Goal: Register for event/course

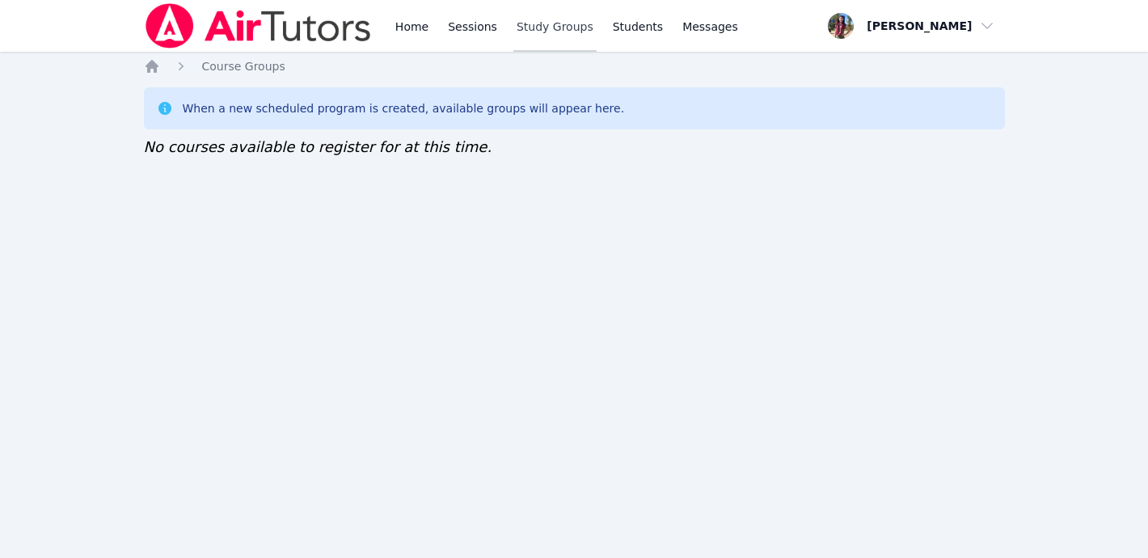
click at [572, 17] on link "Study Groups" at bounding box center [555, 26] width 83 height 52
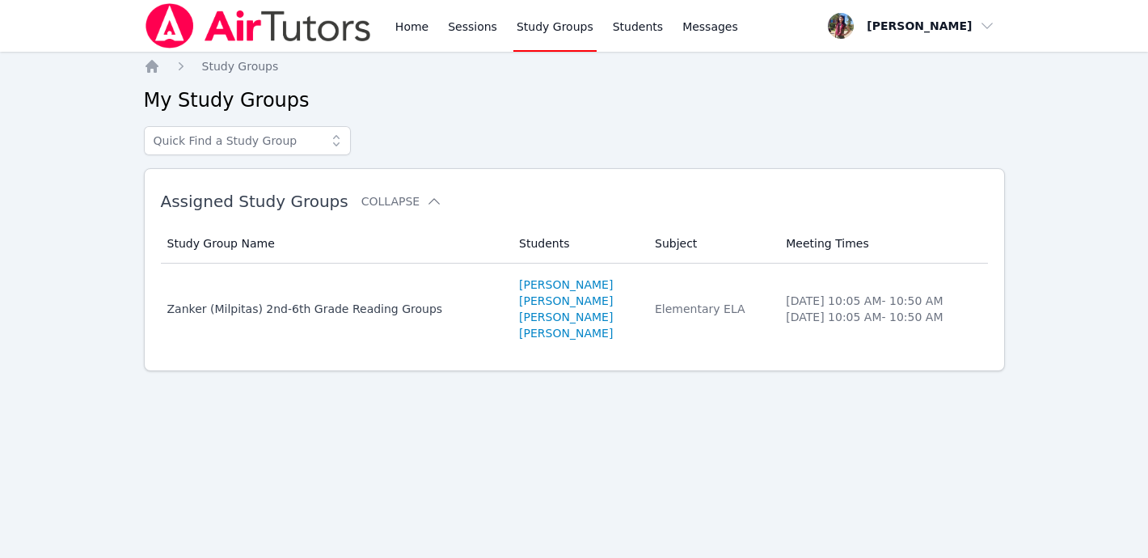
click at [310, 25] on img at bounding box center [258, 25] width 229 height 45
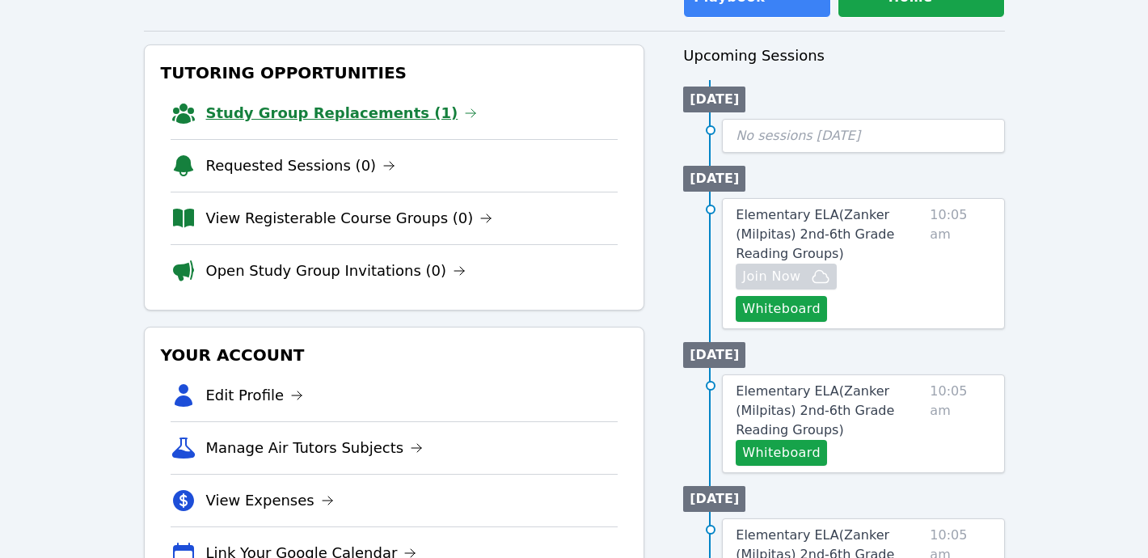
scroll to position [180, 0]
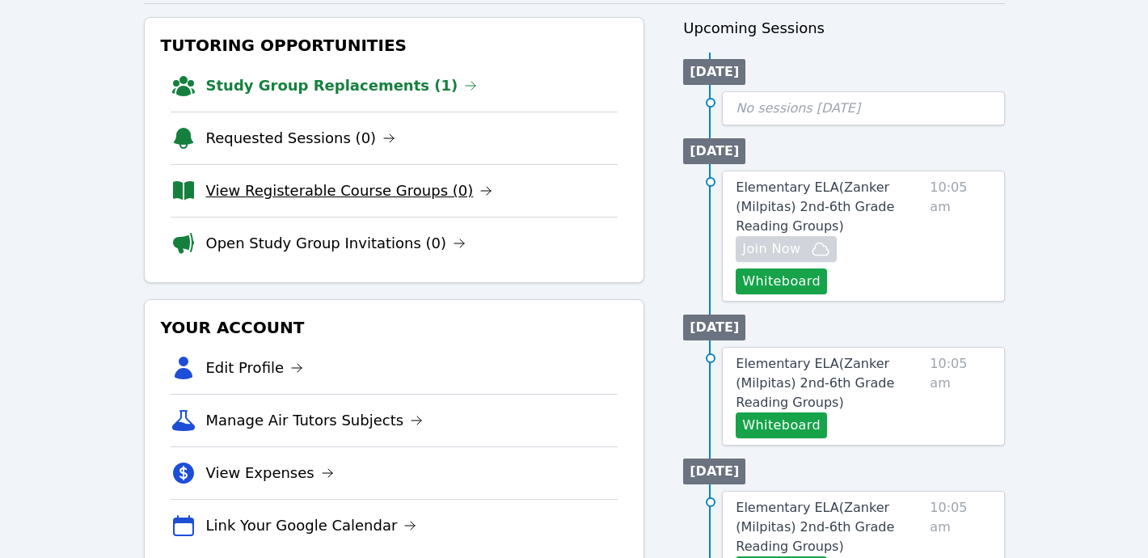
click at [417, 180] on link "View Registerable Course Groups (0)" at bounding box center [349, 191] width 287 height 23
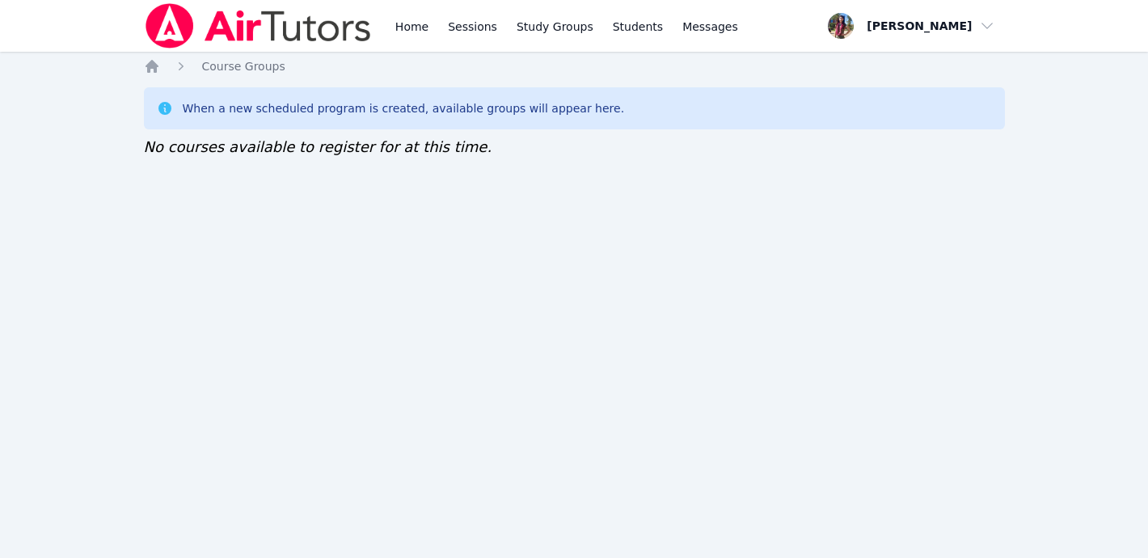
click at [232, 32] on img at bounding box center [258, 25] width 229 height 45
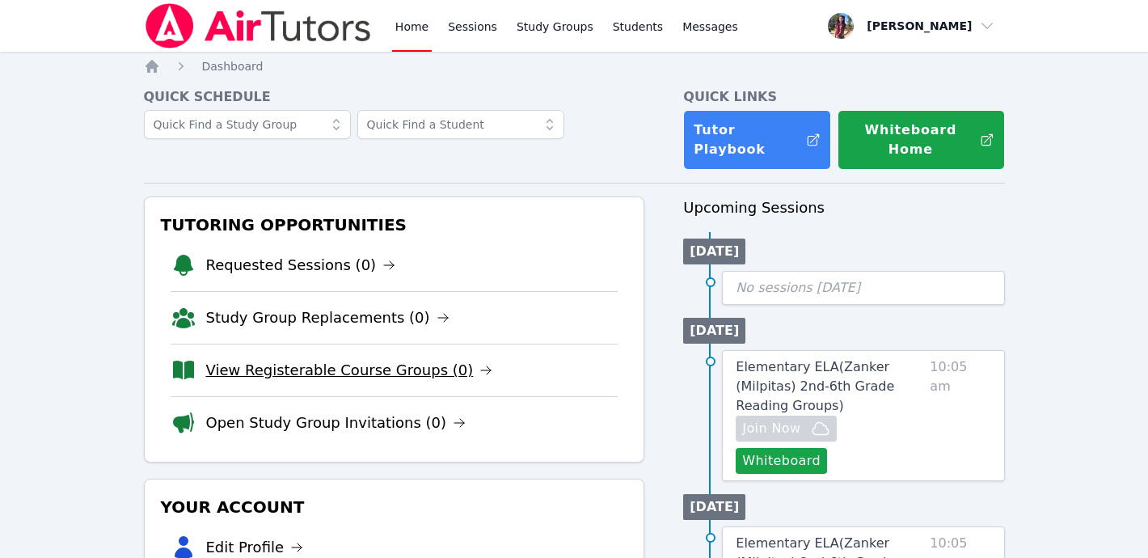
click at [328, 359] on link "View Registerable Course Groups (0)" at bounding box center [349, 370] width 287 height 23
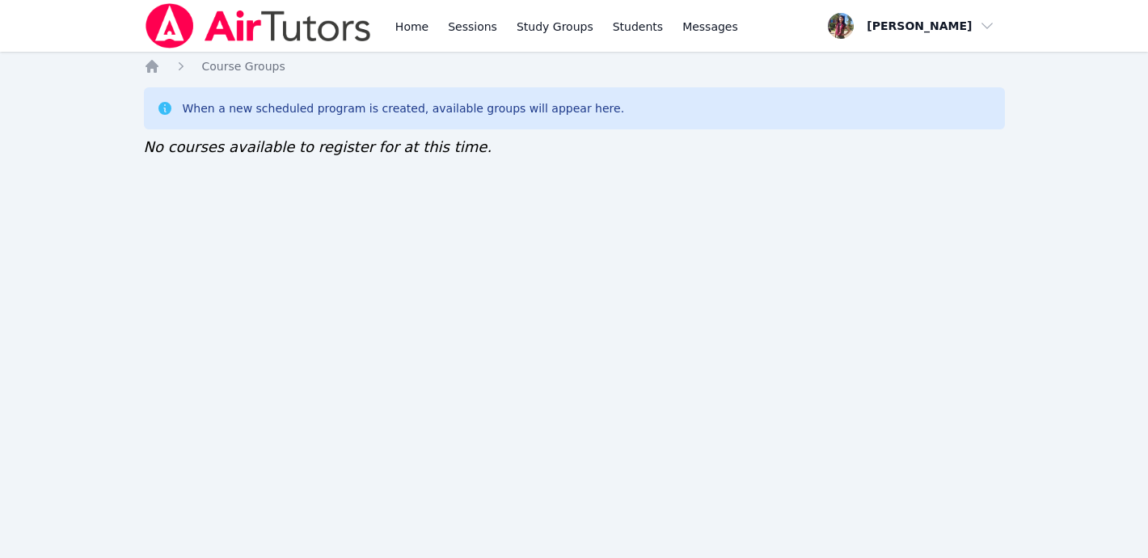
click at [297, 23] on img at bounding box center [258, 25] width 229 height 45
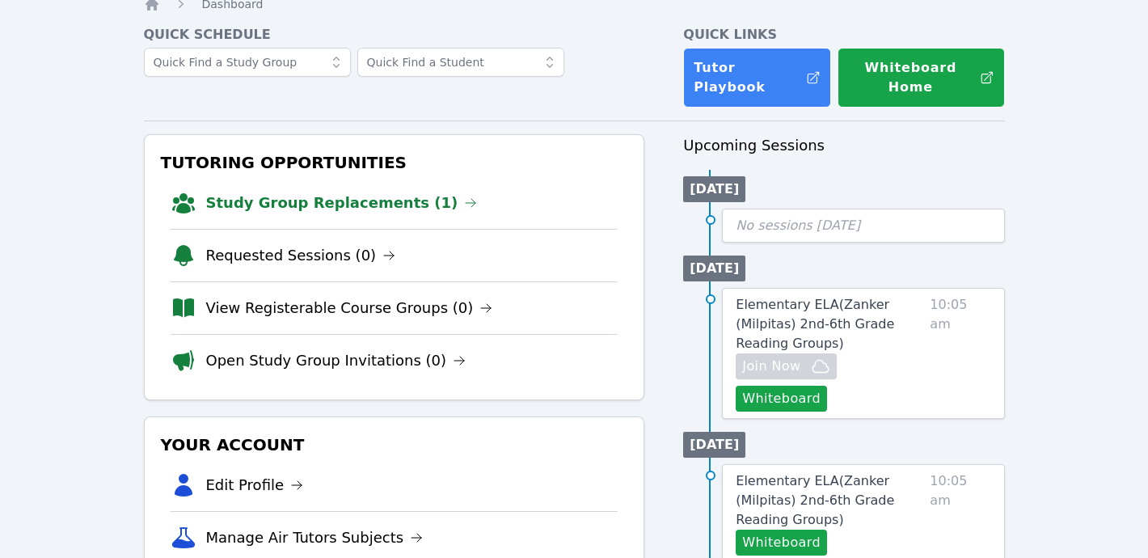
scroll to position [70, 0]
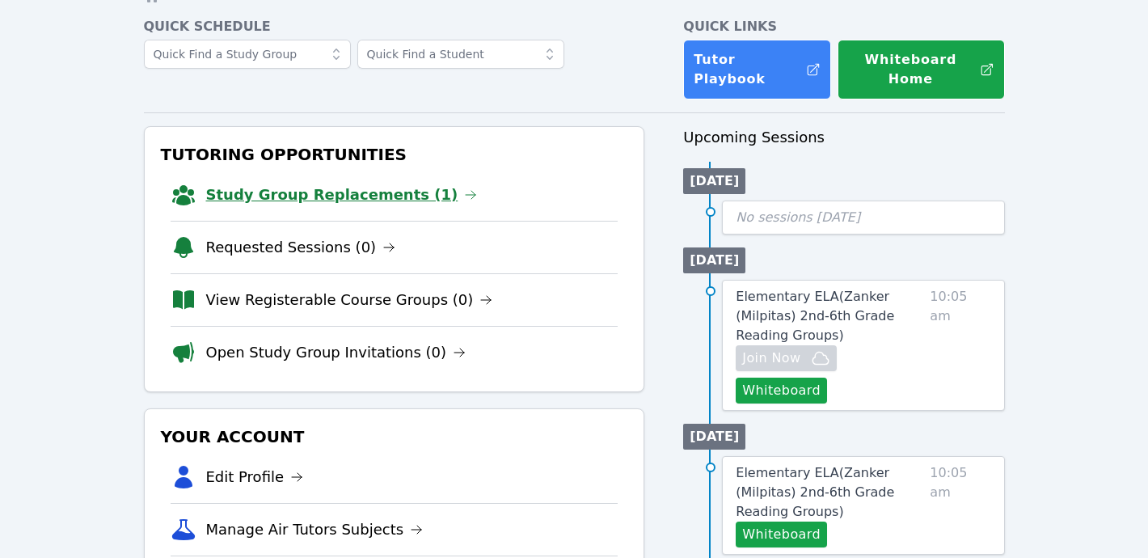
click at [324, 184] on link "Study Group Replacements (1)" at bounding box center [342, 195] width 272 height 23
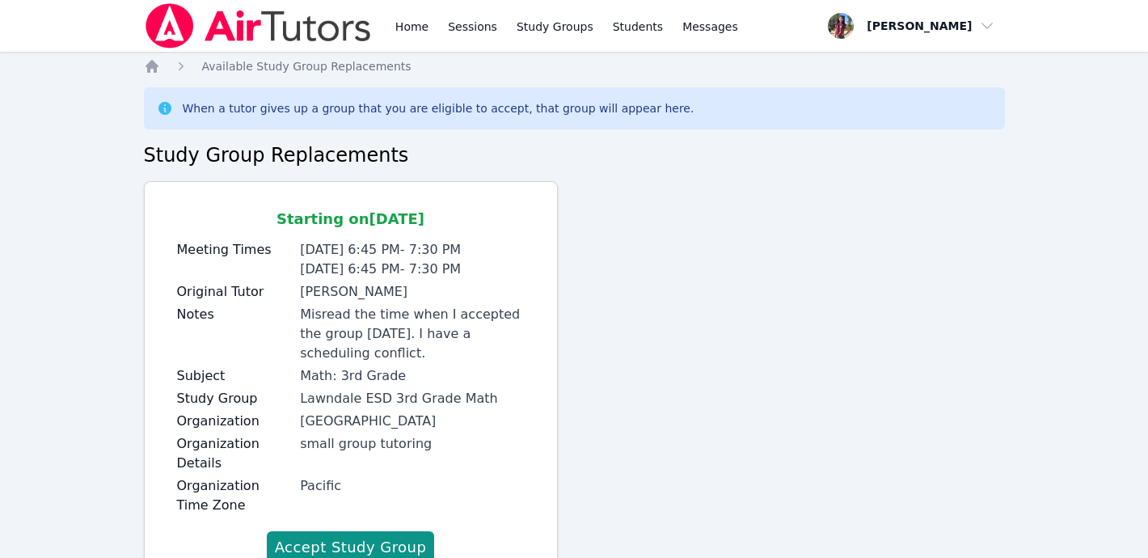
scroll to position [65, 0]
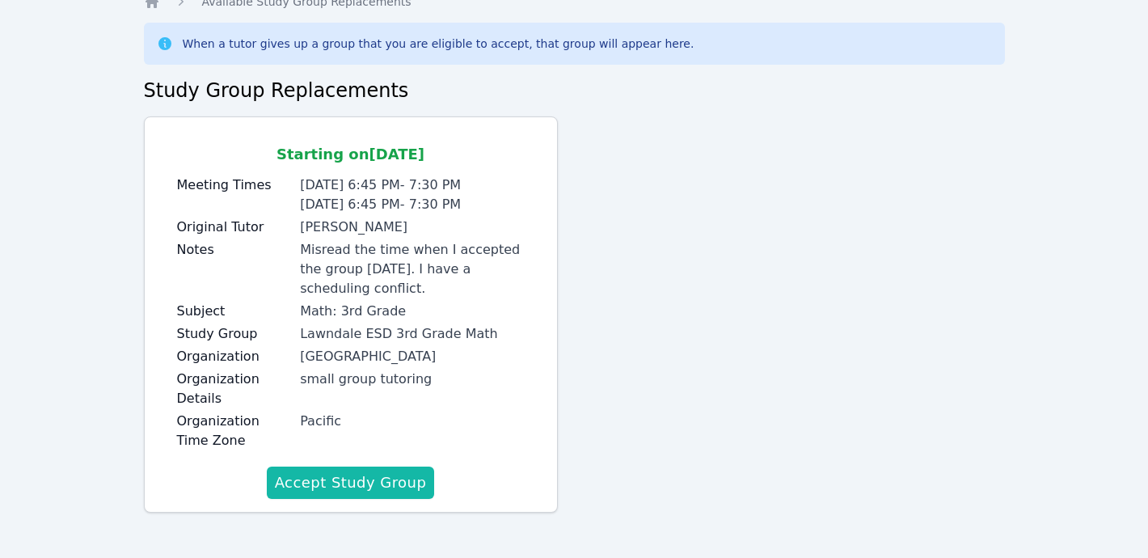
click at [354, 480] on button "Accept Study Group" at bounding box center [351, 483] width 168 height 32
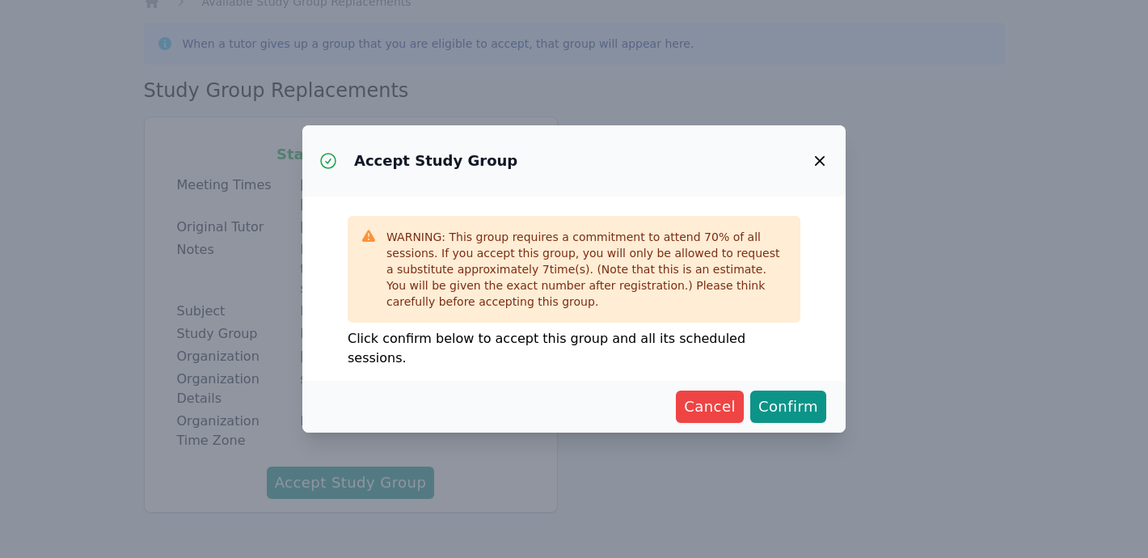
click at [783, 414] on div "Cancel Confirm" at bounding box center [574, 407] width 544 height 52
click at [781, 405] on span "Confirm" at bounding box center [789, 407] width 60 height 23
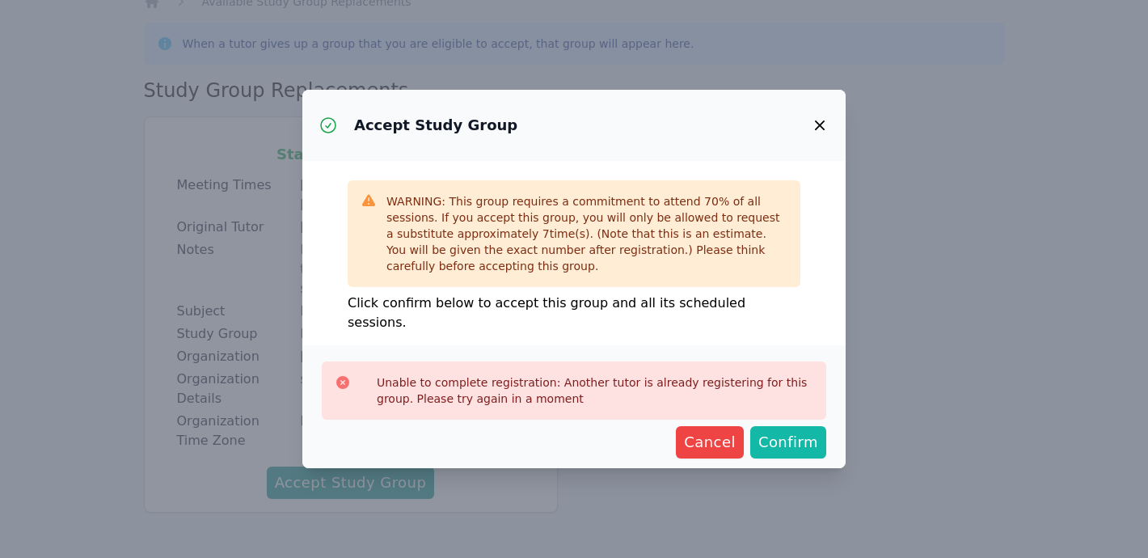
click at [799, 435] on span "Confirm" at bounding box center [789, 442] width 60 height 23
click at [796, 431] on span "Confirm" at bounding box center [789, 442] width 60 height 23
click at [814, 135] on icon "button" at bounding box center [819, 125] width 19 height 19
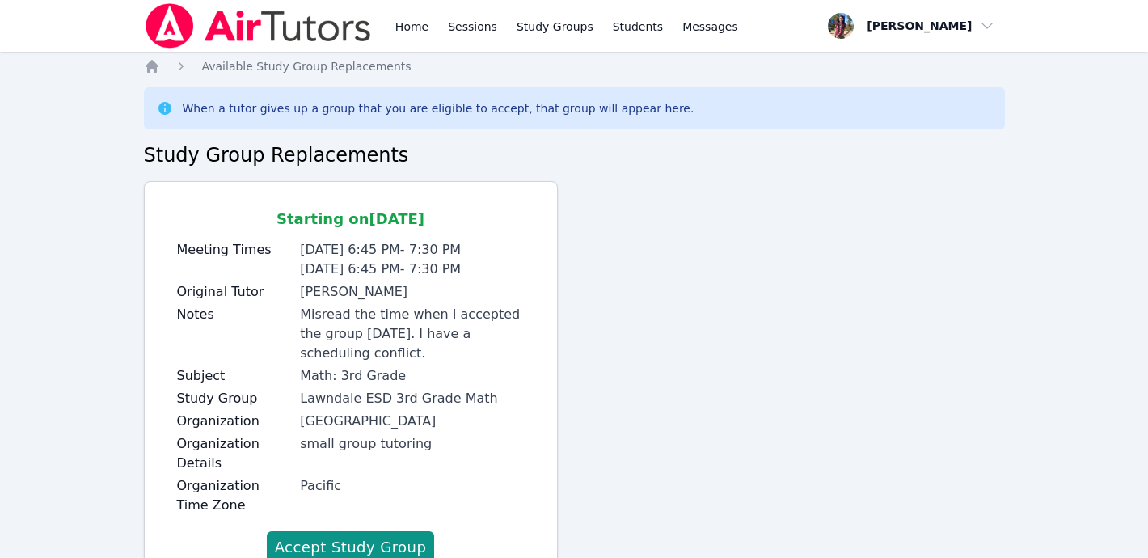
scroll to position [65, 0]
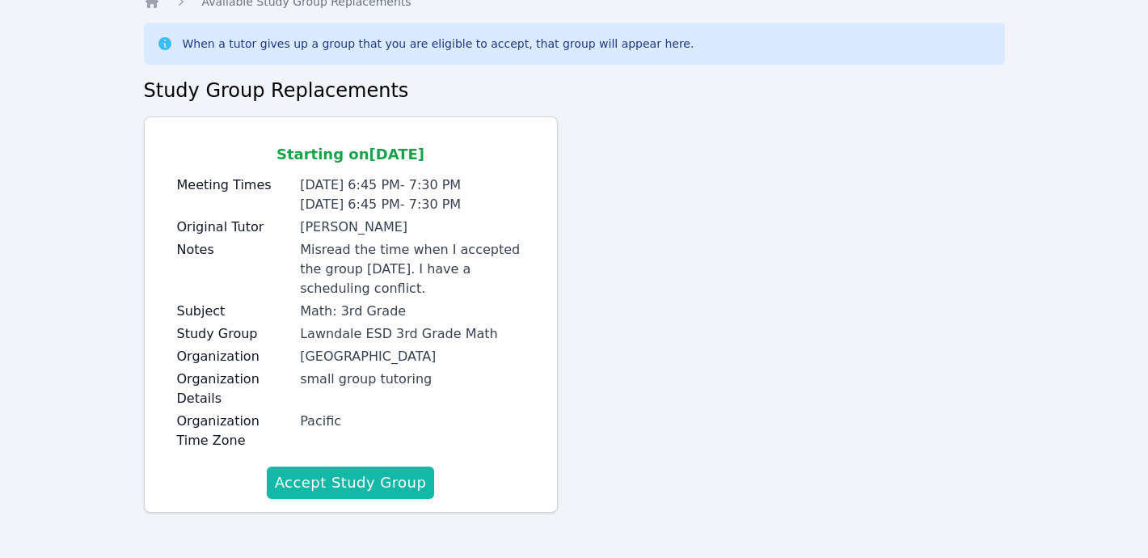
click at [378, 477] on button "Accept Study Group" at bounding box center [351, 483] width 168 height 32
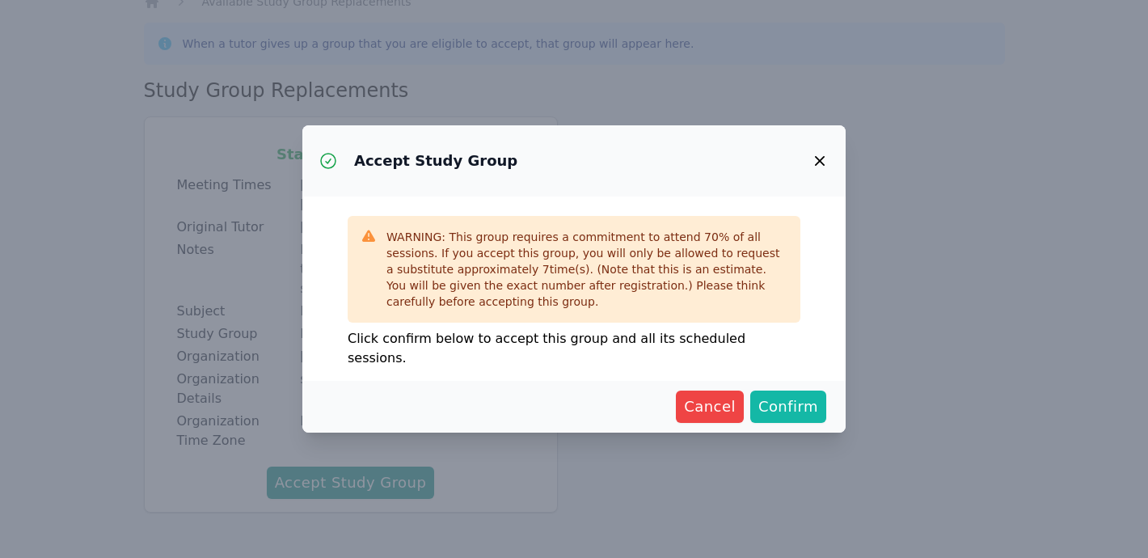
click at [821, 395] on button "Confirm" at bounding box center [789, 407] width 76 height 32
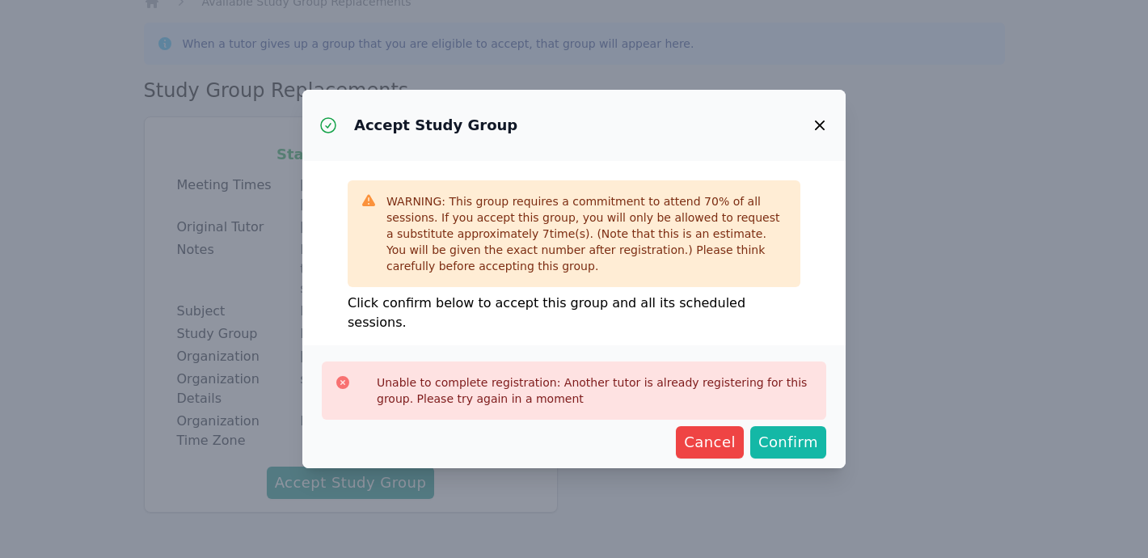
click at [800, 431] on span "Confirm" at bounding box center [789, 442] width 60 height 23
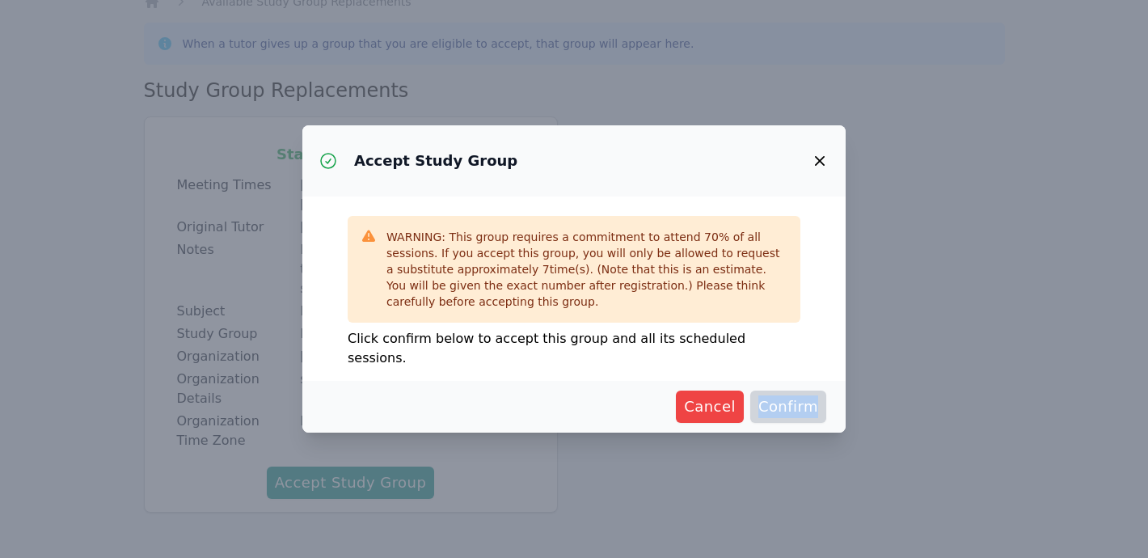
click at [800, 426] on div "Accept Study Group WARNING: This group requires a commitment to attend 70 % of …" at bounding box center [574, 279] width 1148 height 558
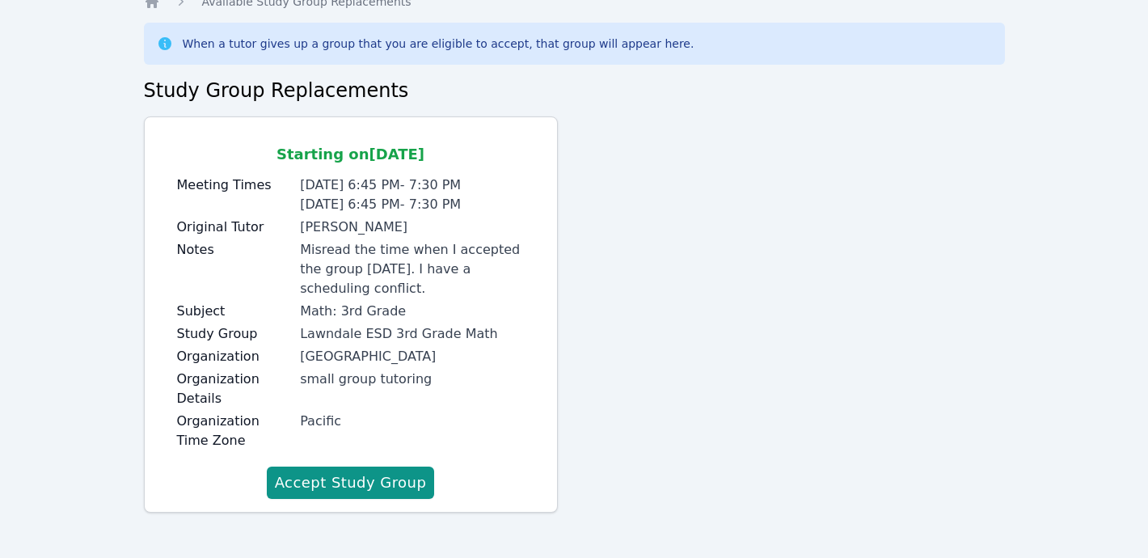
click at [800, 426] on div "Accept Study Group WARNING: This group requires a commitment to attend 70 % of …" at bounding box center [574, 279] width 1148 height 558
click at [800, 426] on div "Starting on Oct 6, 2025 Meeting Times Tuesday 6:45 PM - 7:30 PM Thursday 6:45 P…" at bounding box center [574, 320] width 861 height 409
click at [407, 479] on button "Accept Study Group" at bounding box center [351, 483] width 168 height 32
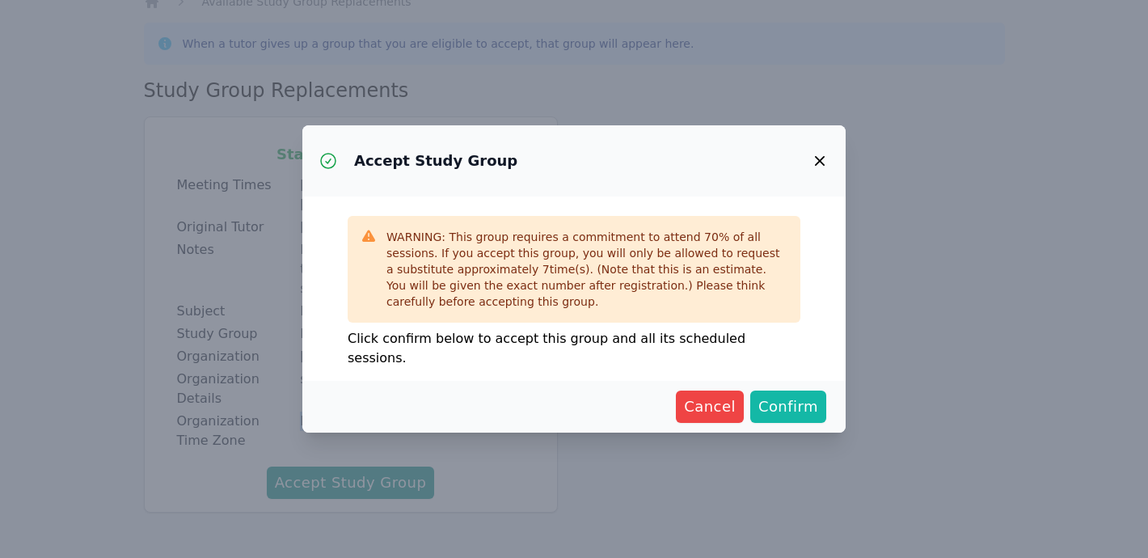
click at [796, 396] on span "Confirm" at bounding box center [789, 407] width 60 height 23
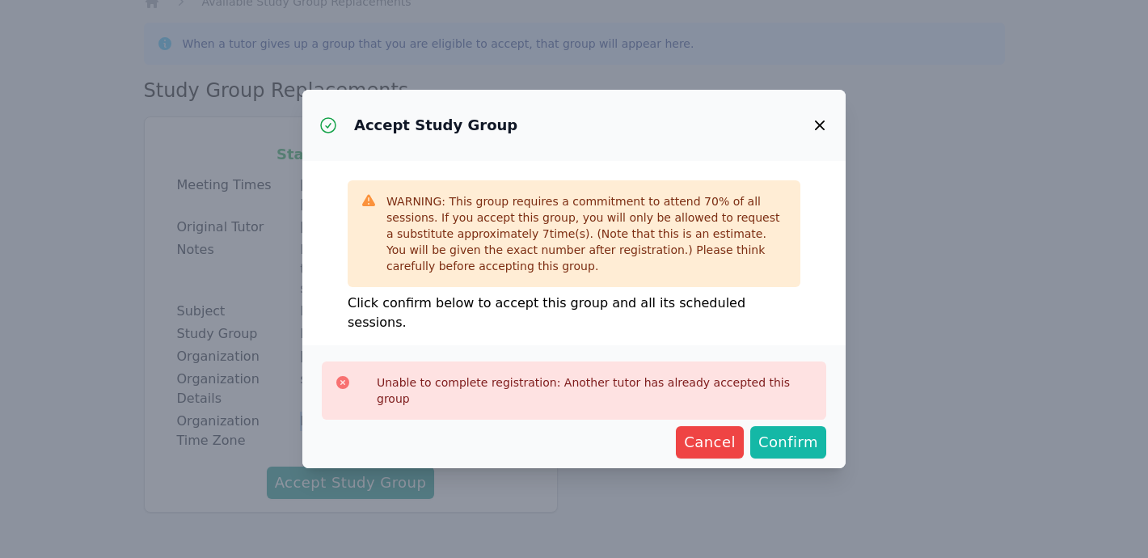
click at [795, 431] on span "Confirm" at bounding box center [789, 442] width 60 height 23
click at [795, 418] on div "Unable to complete registration: Another tutor has already accepted this group …" at bounding box center [574, 406] width 544 height 123
click at [819, 135] on icon "button" at bounding box center [819, 125] width 19 height 19
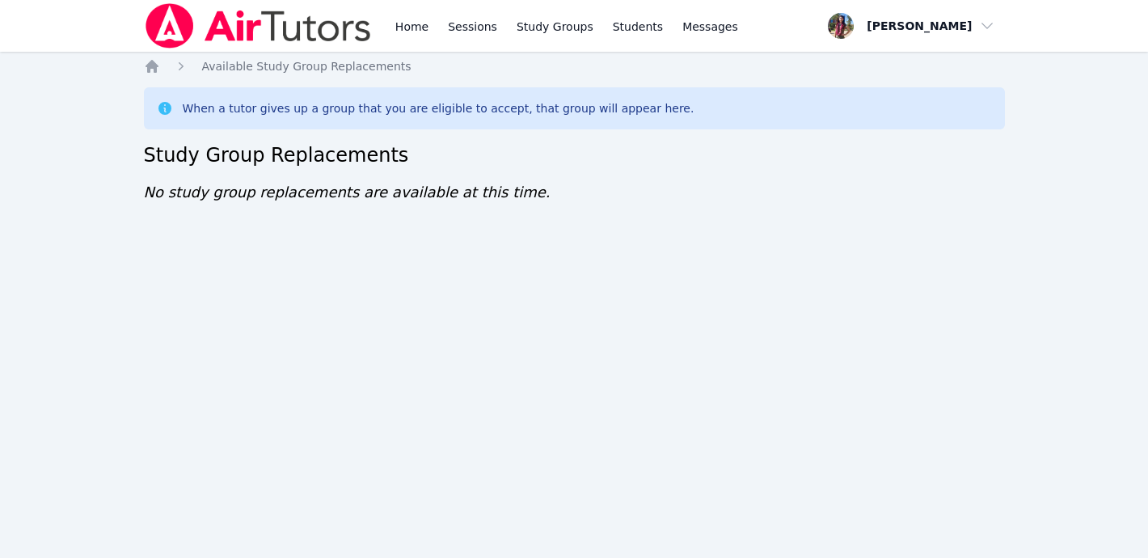
click at [247, 19] on img at bounding box center [258, 25] width 229 height 45
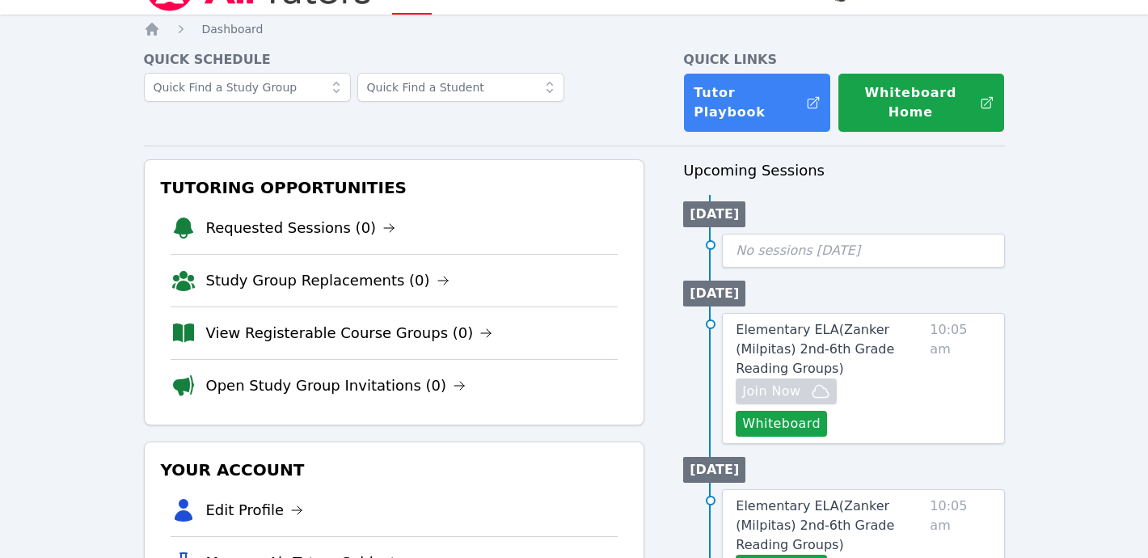
scroll to position [41, 0]
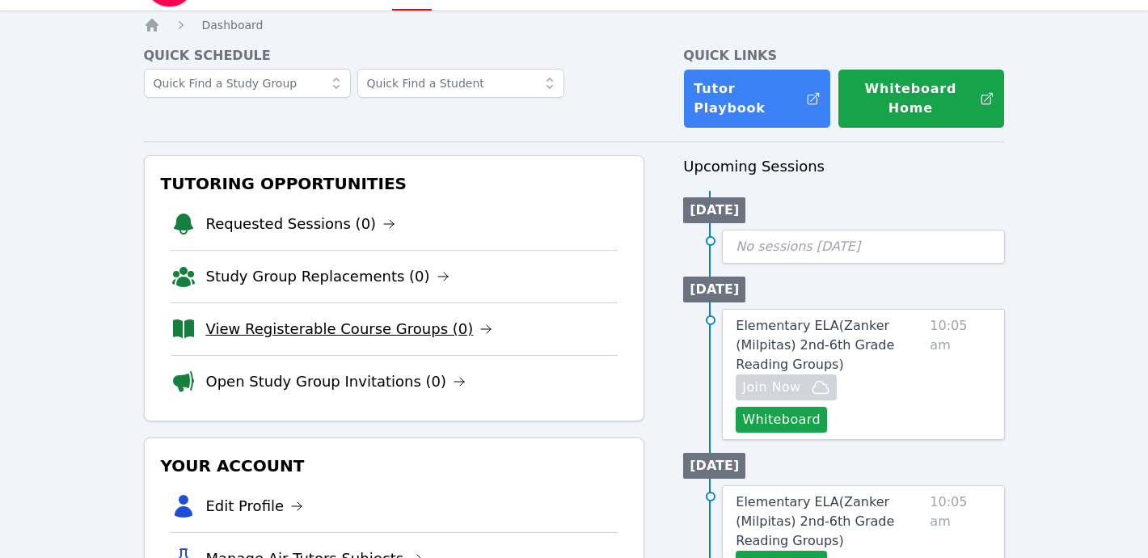
click at [282, 318] on link "View Registerable Course Groups (0)" at bounding box center [349, 329] width 287 height 23
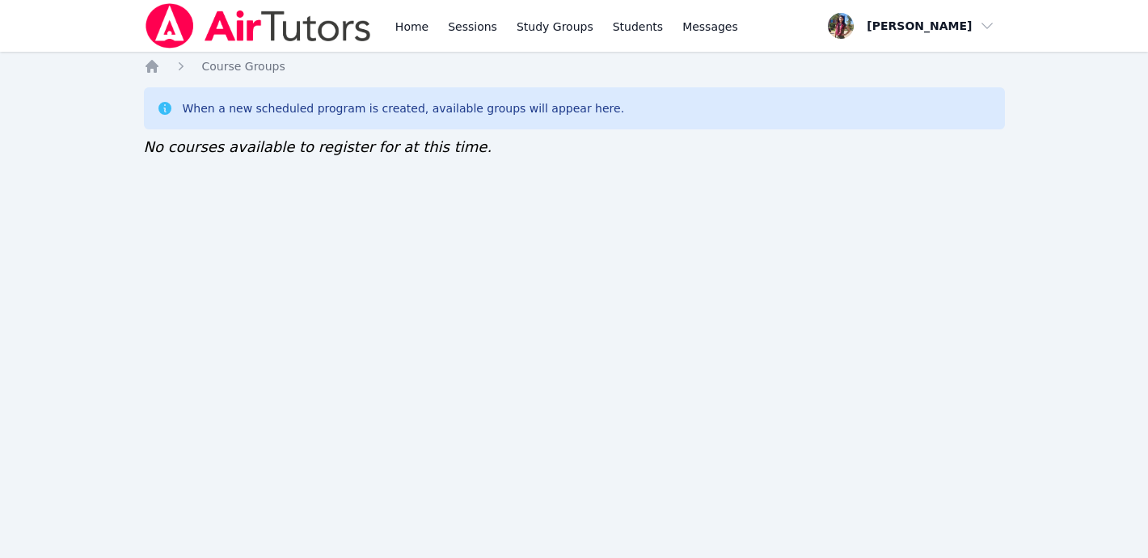
click at [304, 21] on img at bounding box center [258, 25] width 229 height 45
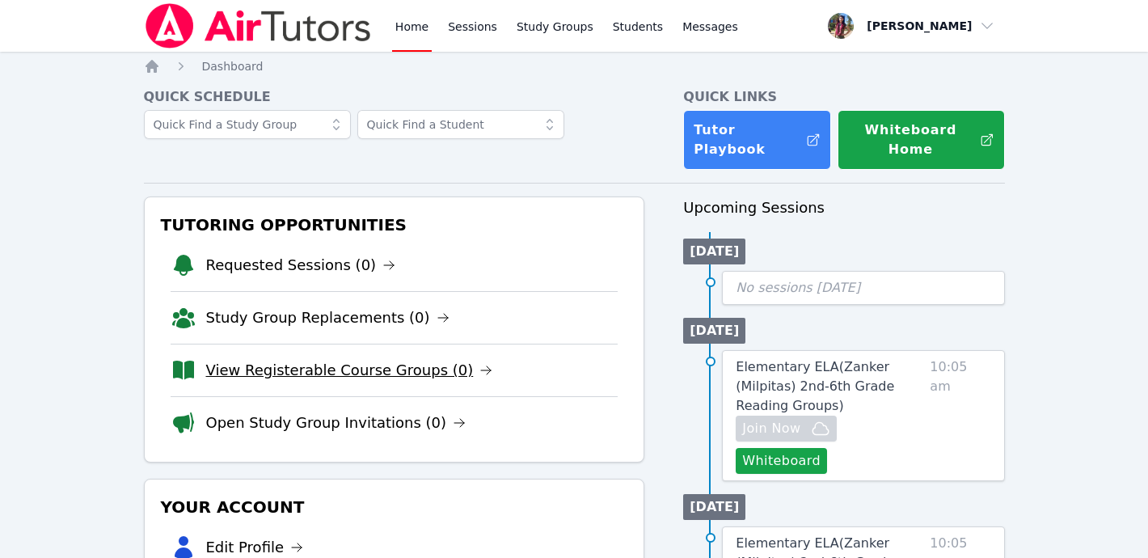
click at [327, 359] on link "View Registerable Course Groups (0)" at bounding box center [349, 370] width 287 height 23
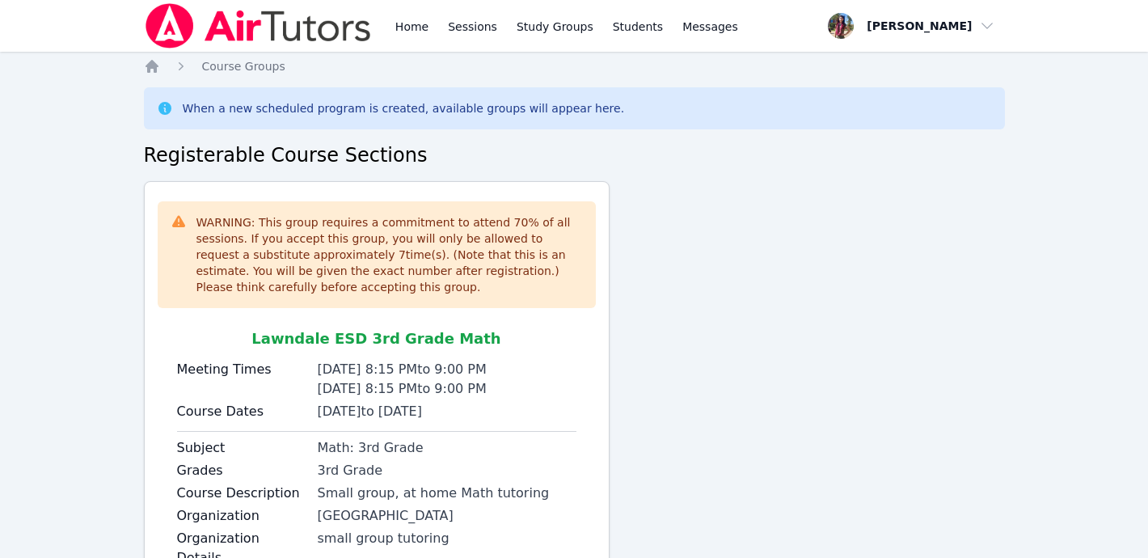
scroll to position [140, 0]
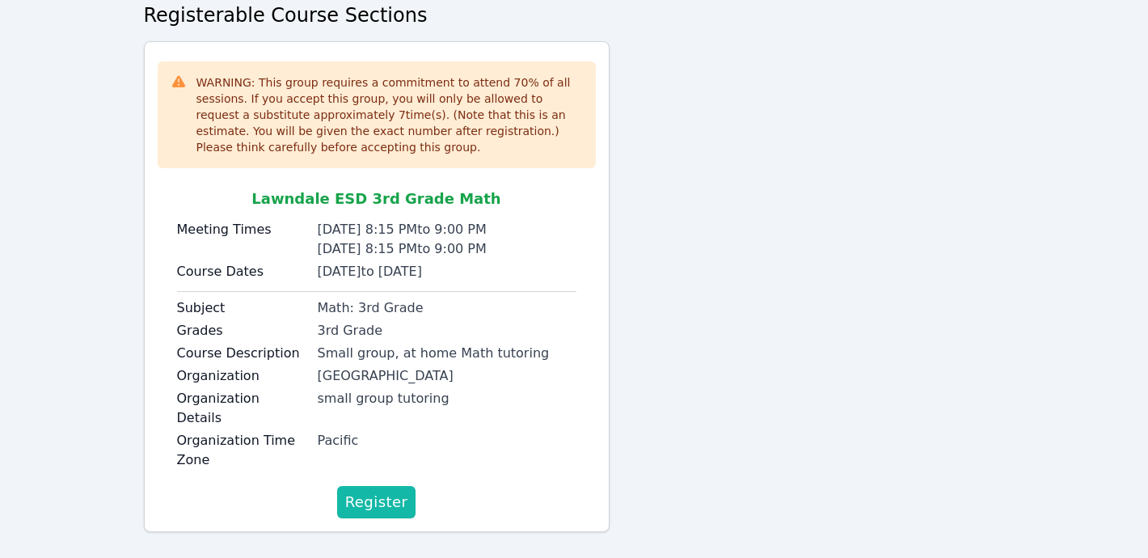
click at [385, 491] on span "Register" at bounding box center [376, 502] width 63 height 23
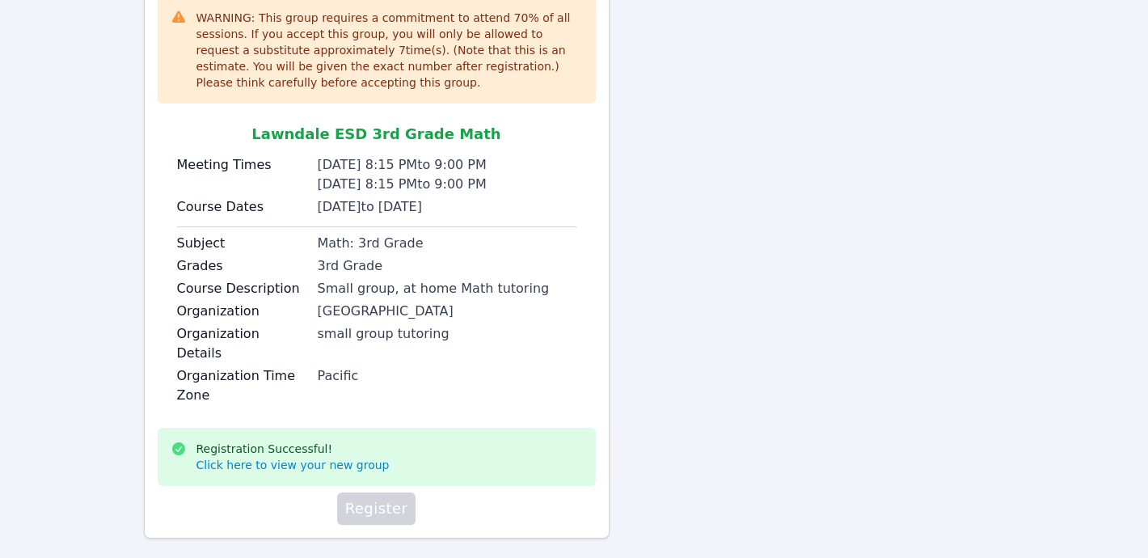
scroll to position [0, 0]
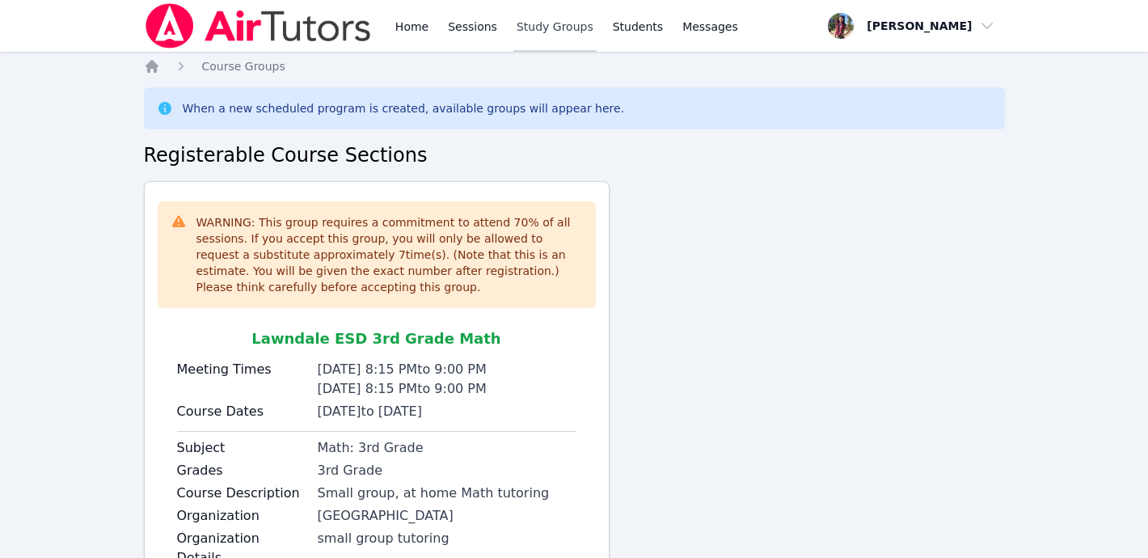
click at [556, 33] on link "Study Groups" at bounding box center [555, 26] width 83 height 52
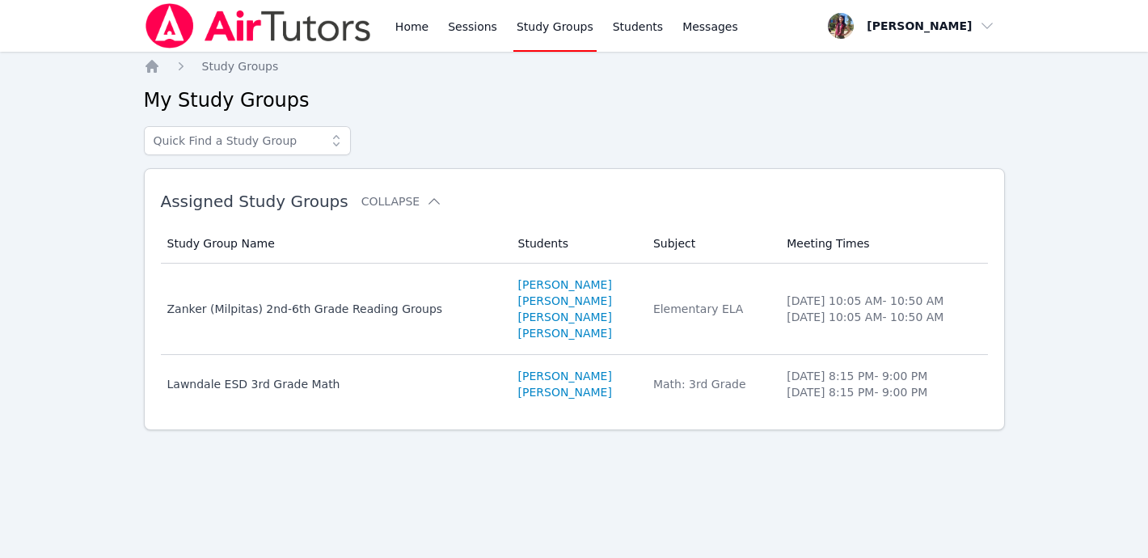
click at [320, 18] on img at bounding box center [258, 25] width 229 height 45
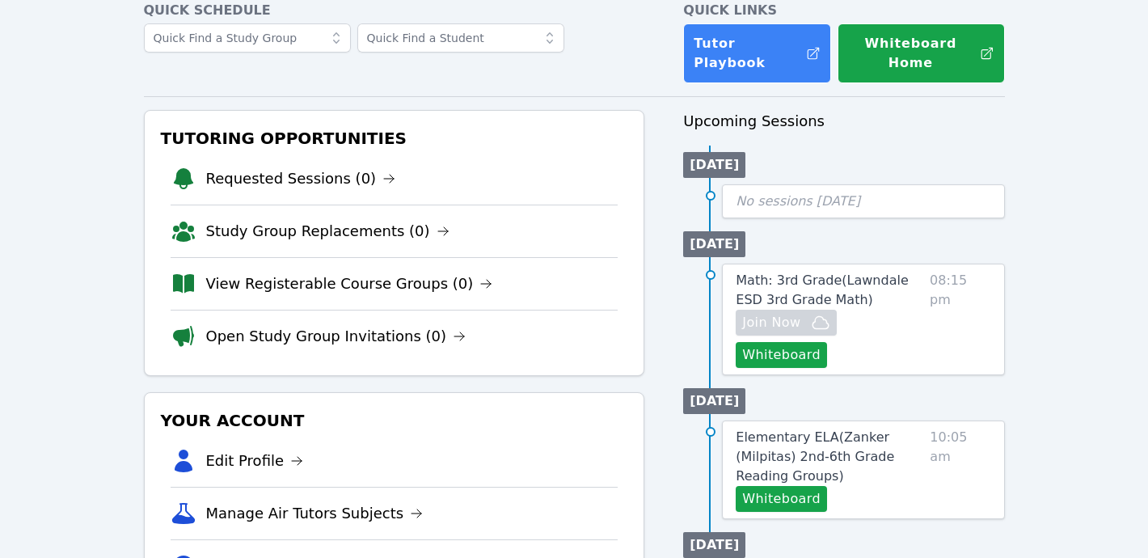
scroll to position [88, 0]
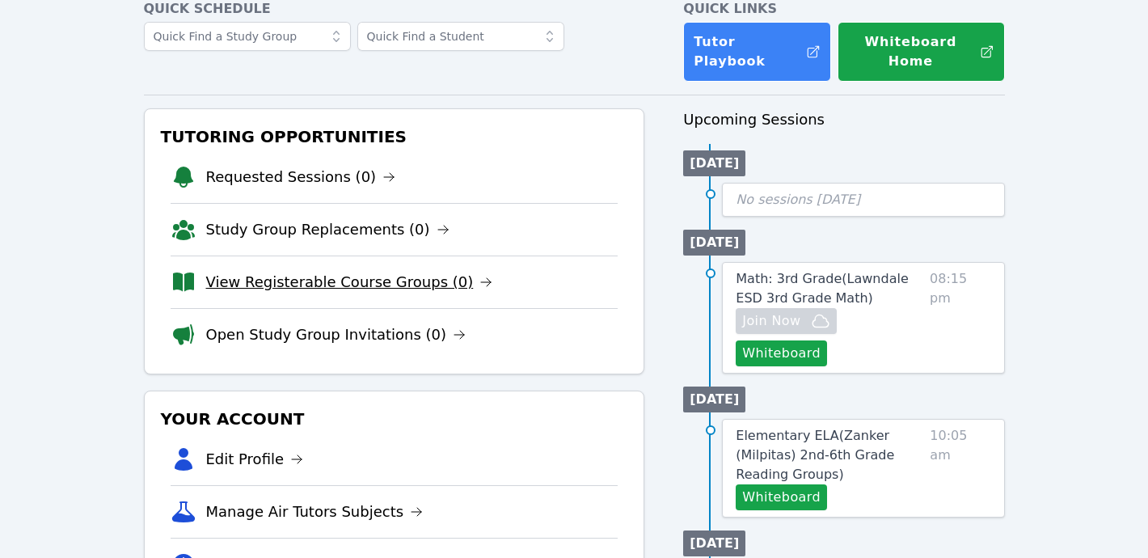
click at [345, 271] on link "View Registerable Course Groups (0)" at bounding box center [349, 282] width 287 height 23
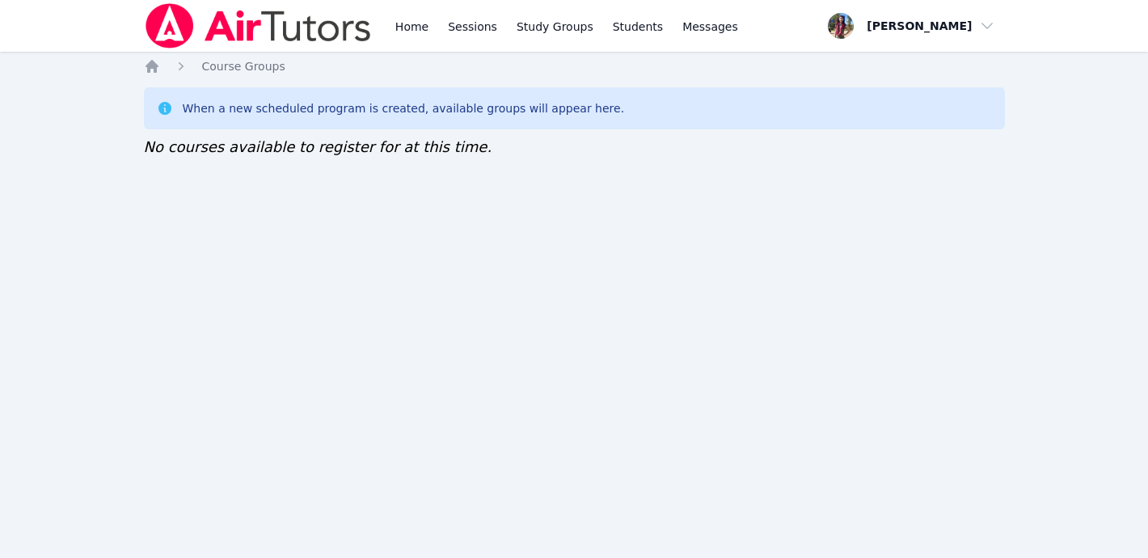
click at [250, 29] on img at bounding box center [258, 25] width 229 height 45
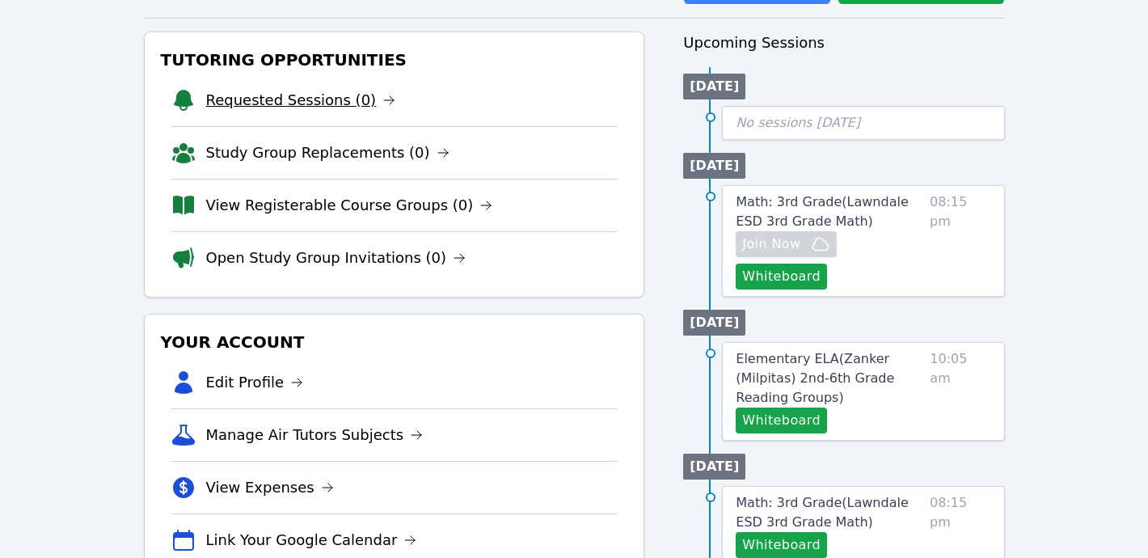
scroll to position [173, 0]
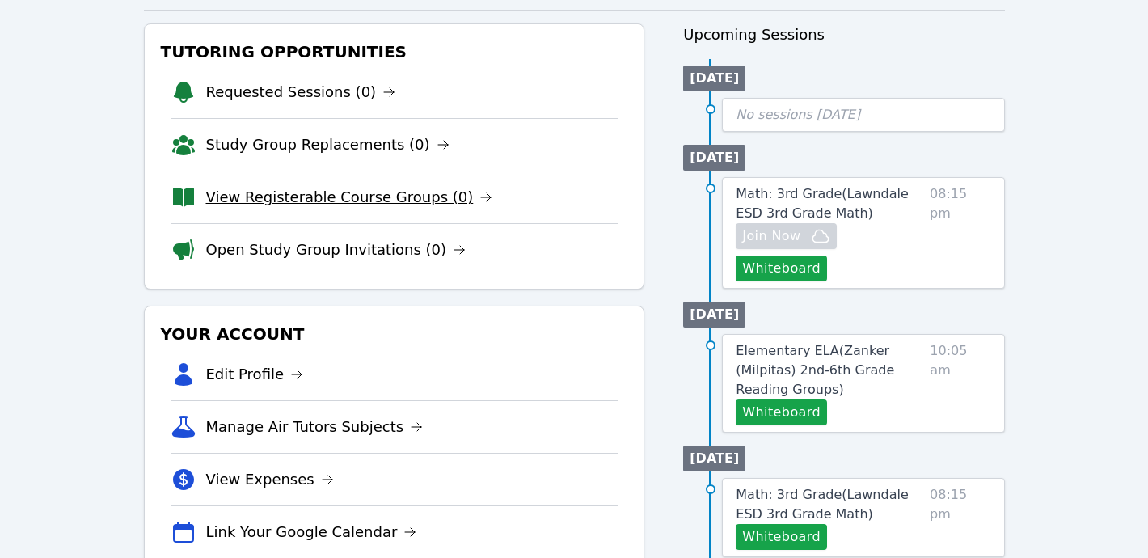
click at [338, 186] on link "View Registerable Course Groups (0)" at bounding box center [349, 197] width 287 height 23
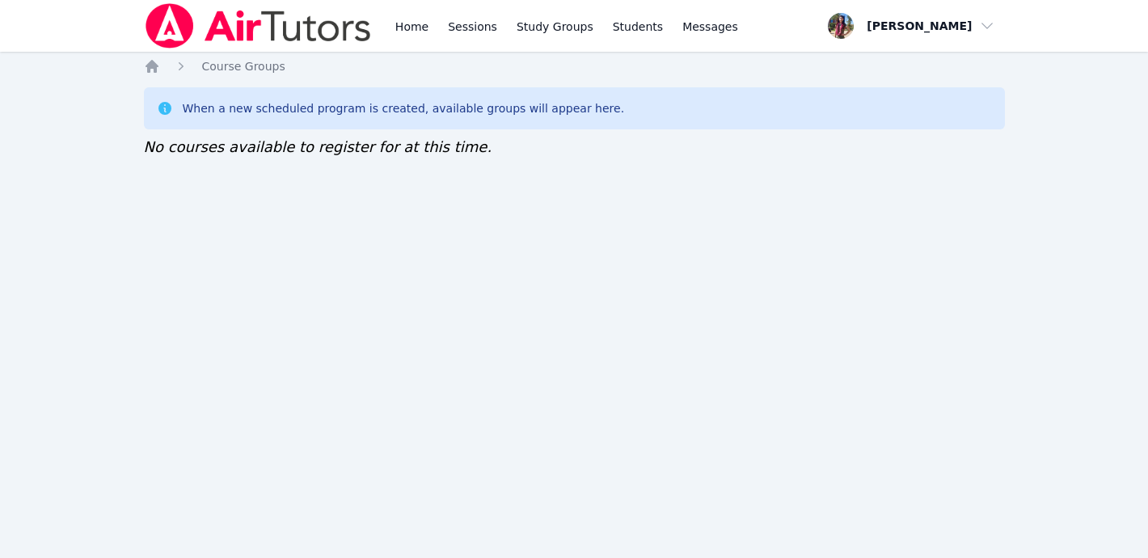
click at [263, 20] on img at bounding box center [258, 25] width 229 height 45
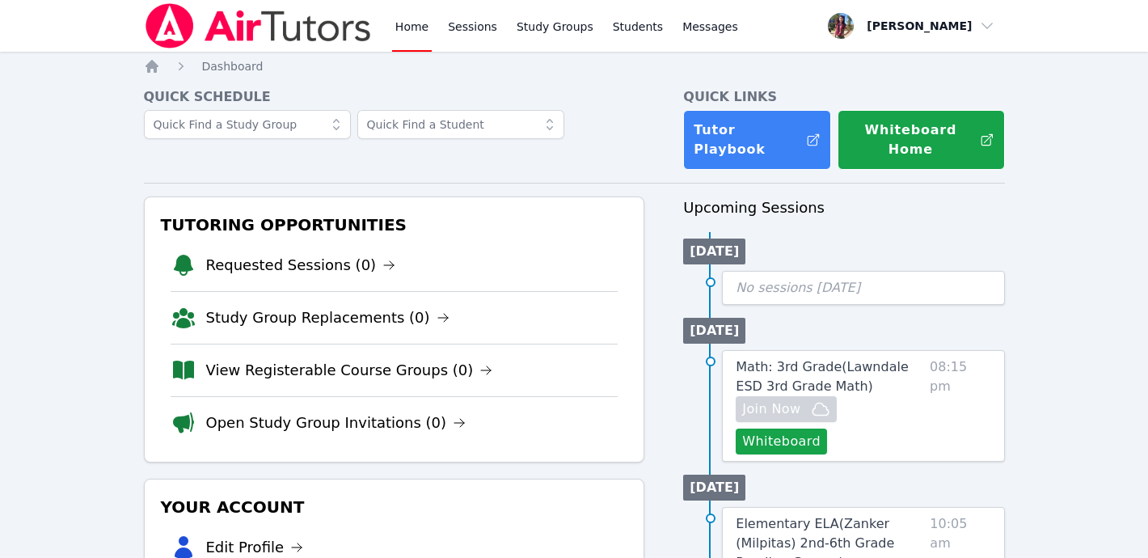
click at [266, 344] on li "View Registerable Course Groups (0)" at bounding box center [395, 370] width 448 height 53
click at [268, 359] on link "View Registerable Course Groups (0)" at bounding box center [349, 370] width 287 height 23
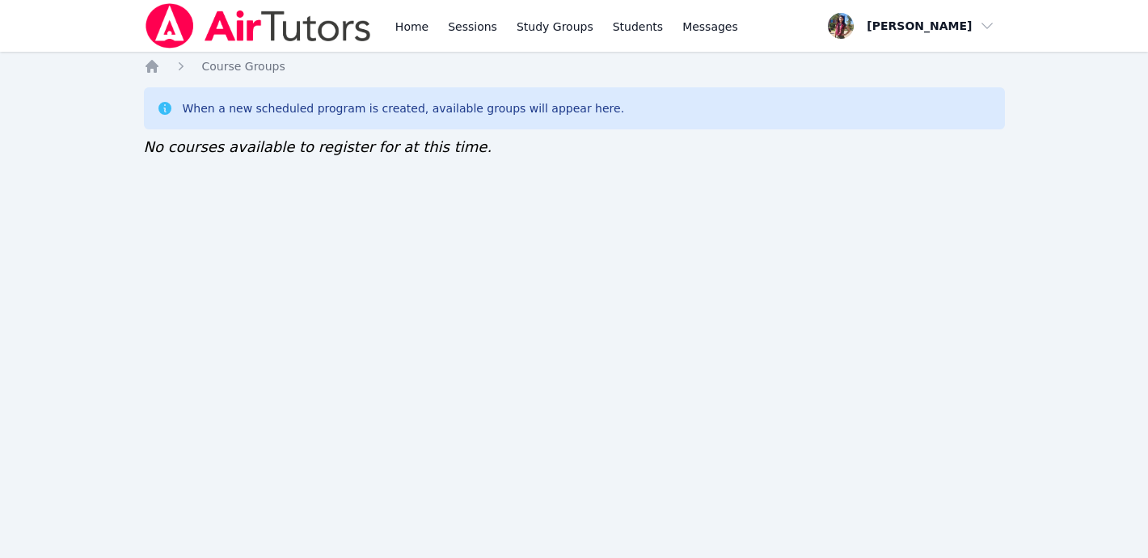
click at [271, 34] on img at bounding box center [258, 25] width 229 height 45
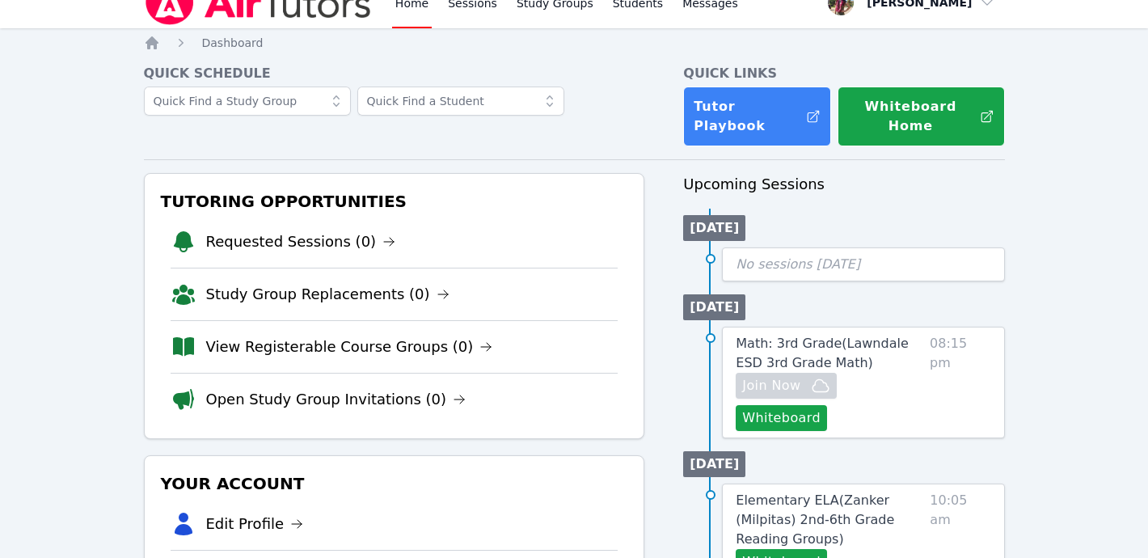
scroll to position [26, 0]
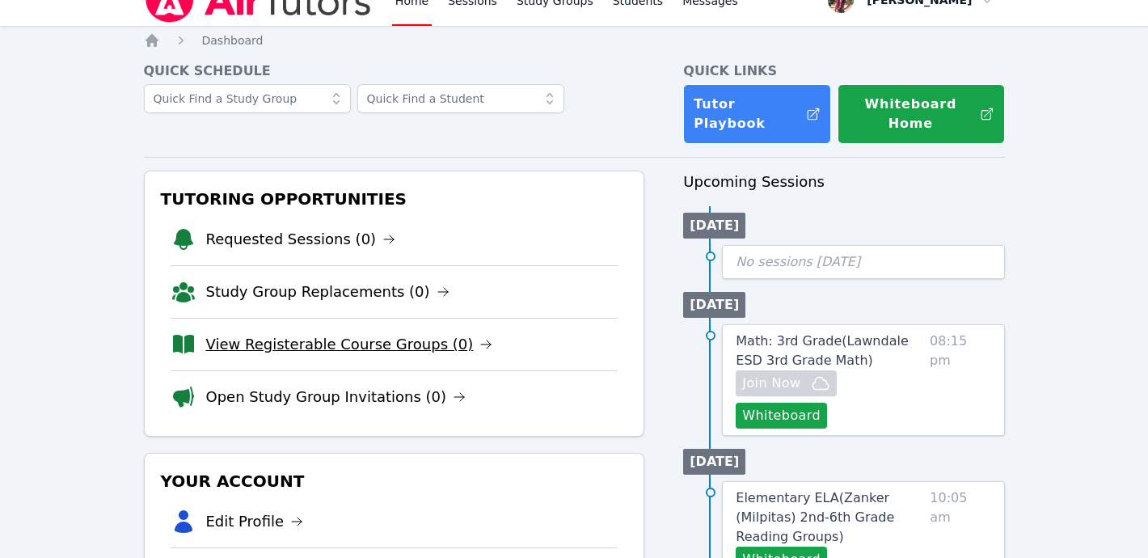
click at [294, 333] on link "View Registerable Course Groups (0)" at bounding box center [349, 344] width 287 height 23
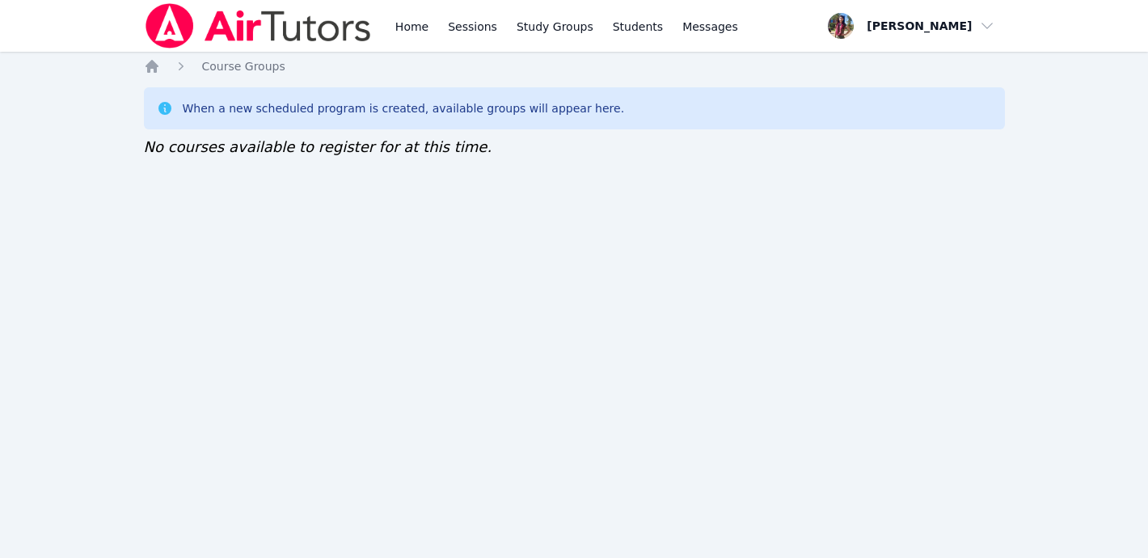
click at [239, 25] on img at bounding box center [258, 25] width 229 height 45
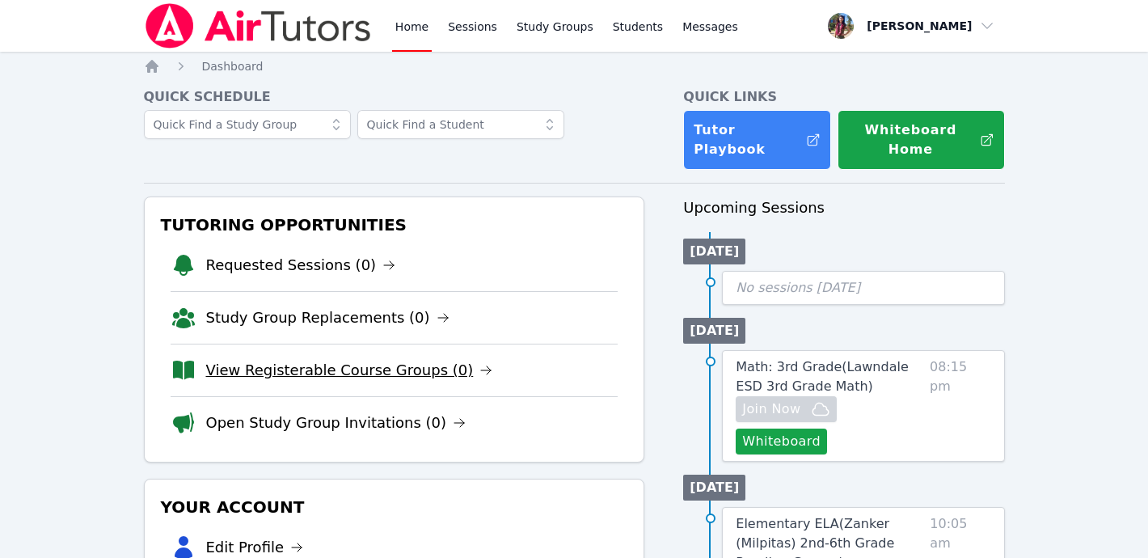
click at [391, 359] on link "View Registerable Course Groups (0)" at bounding box center [349, 370] width 287 height 23
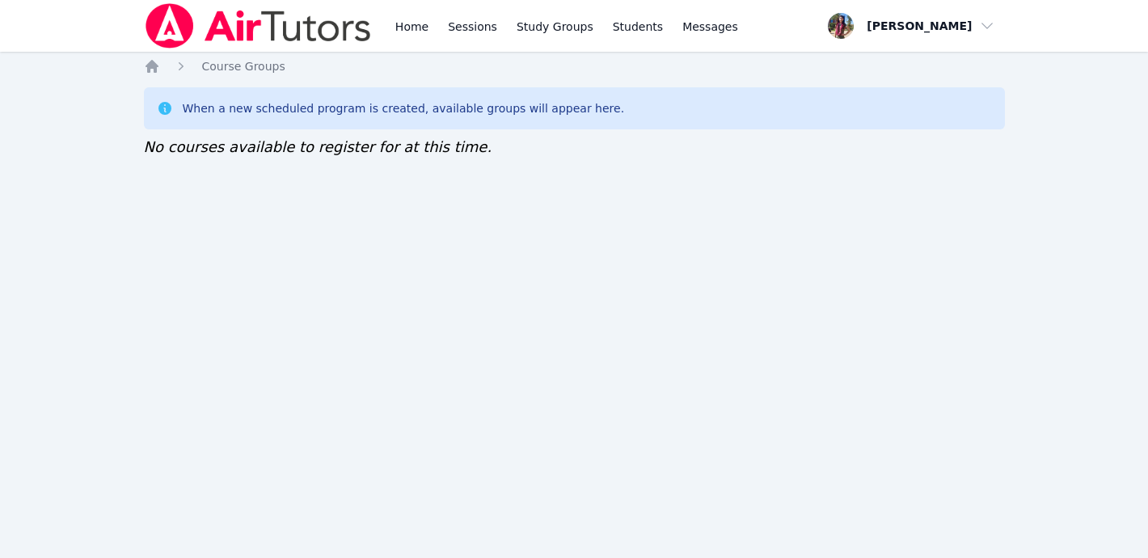
click at [268, 20] on img at bounding box center [258, 25] width 229 height 45
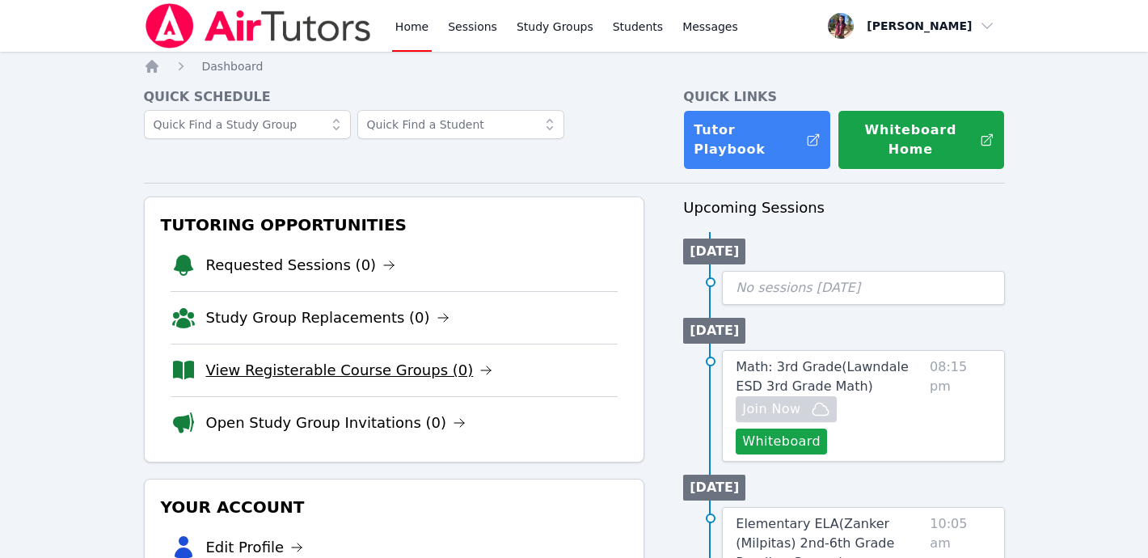
click at [357, 359] on link "View Registerable Course Groups (0)" at bounding box center [349, 370] width 287 height 23
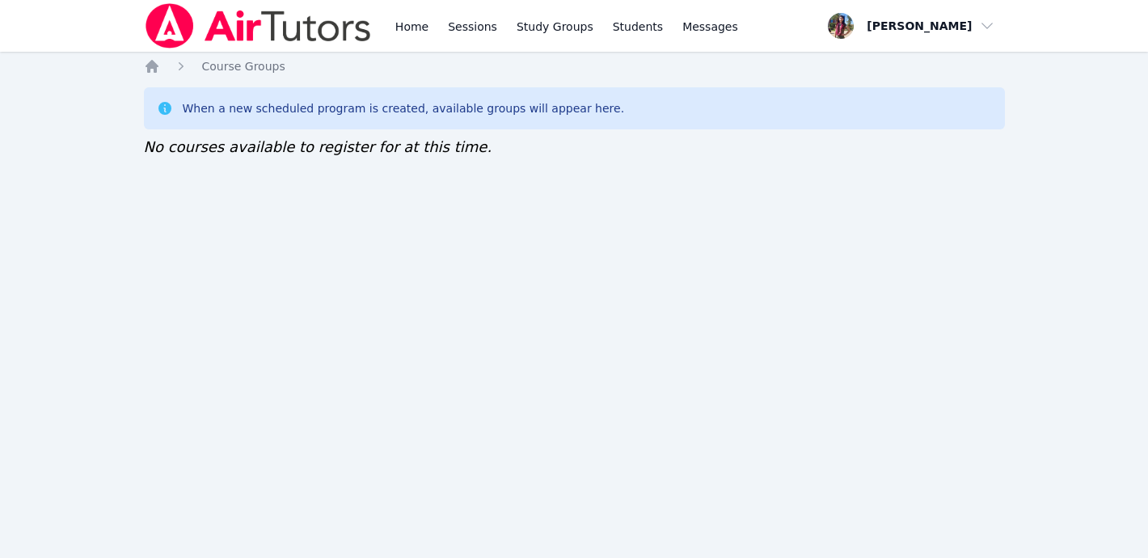
click at [237, 29] on img at bounding box center [258, 25] width 229 height 45
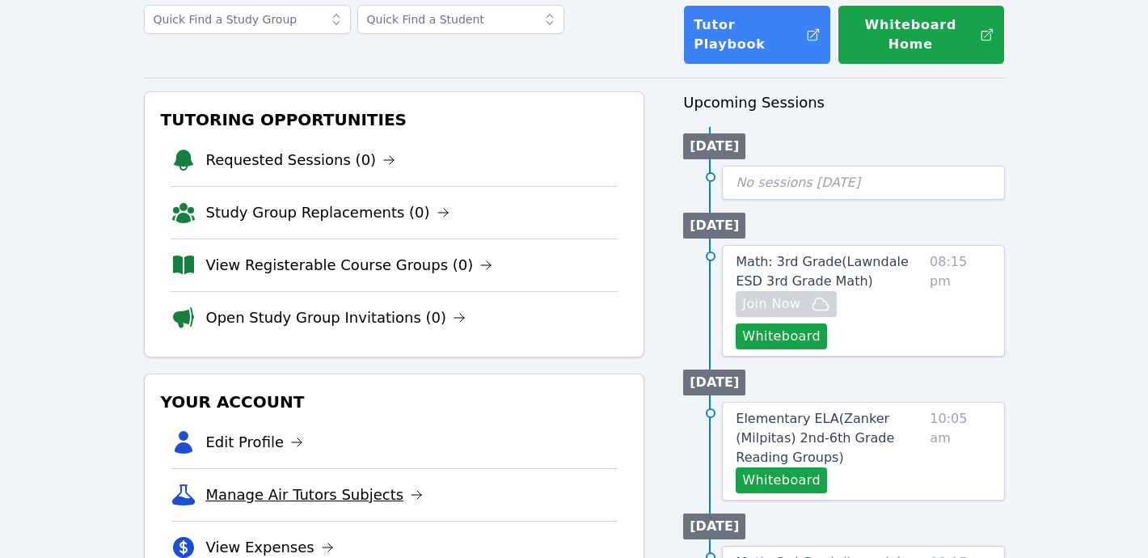
scroll to position [76, 0]
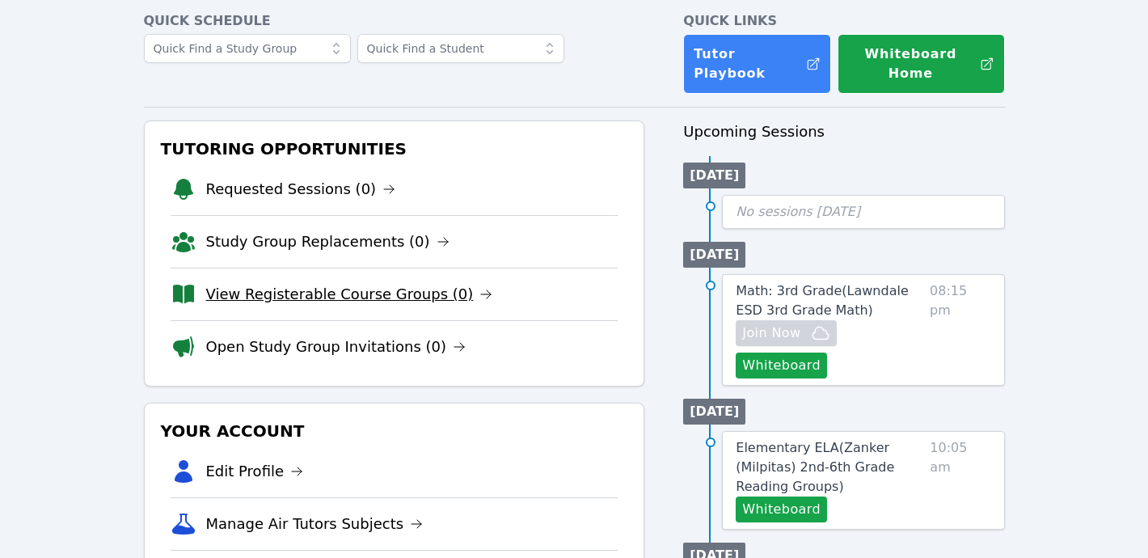
click at [315, 283] on link "View Registerable Course Groups (0)" at bounding box center [349, 294] width 287 height 23
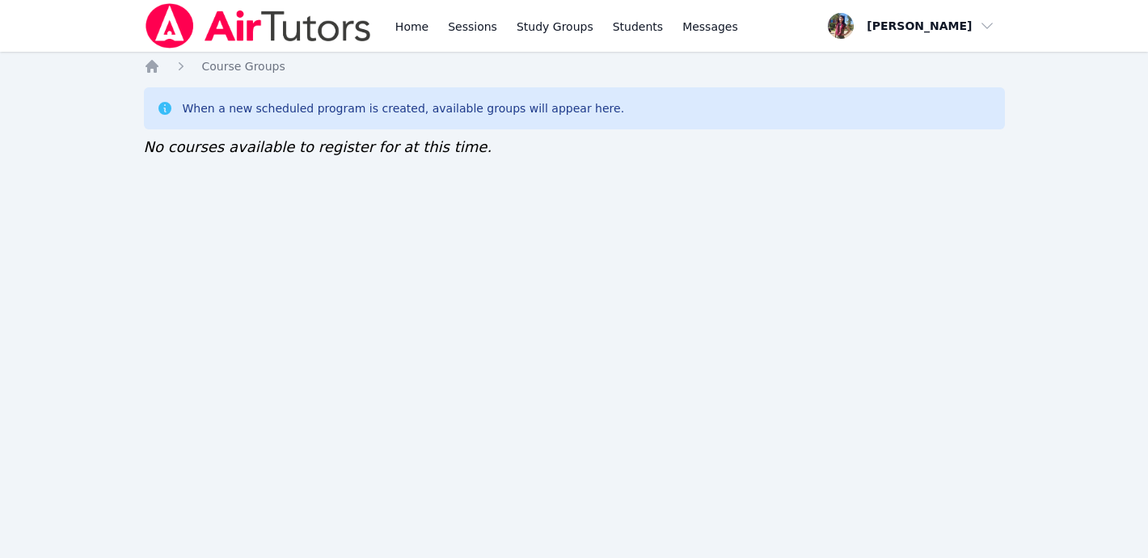
click at [359, 36] on img at bounding box center [258, 25] width 229 height 45
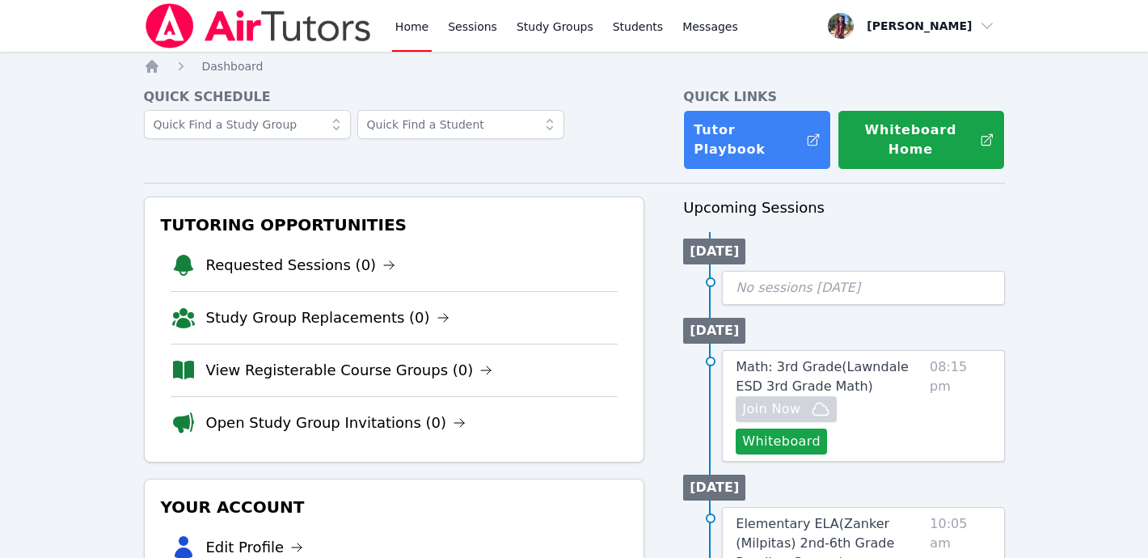
scroll to position [30, 0]
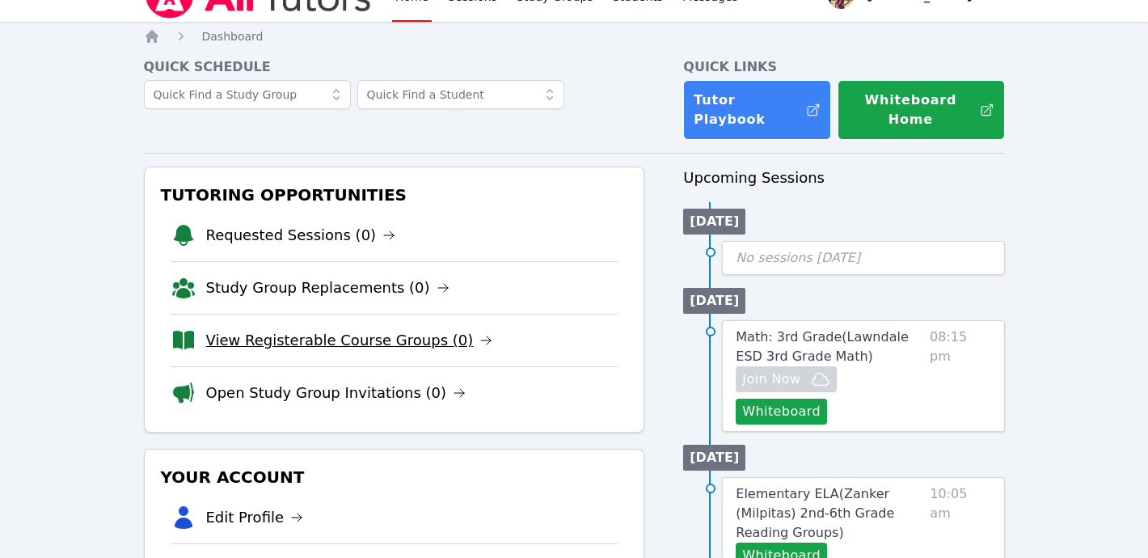
click at [349, 329] on link "View Registerable Course Groups (0)" at bounding box center [349, 340] width 287 height 23
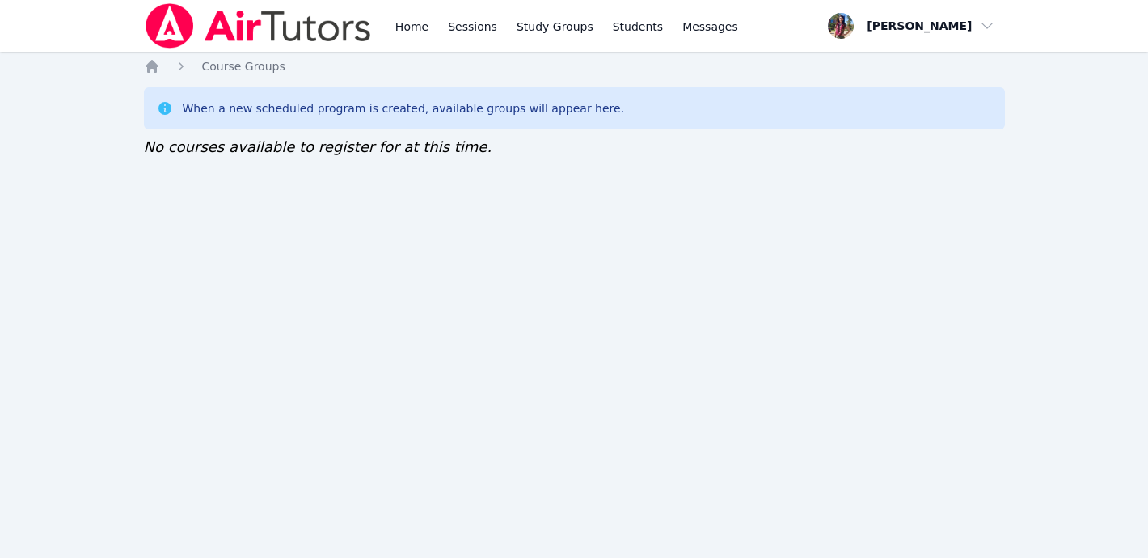
click at [219, 28] on img at bounding box center [258, 25] width 229 height 45
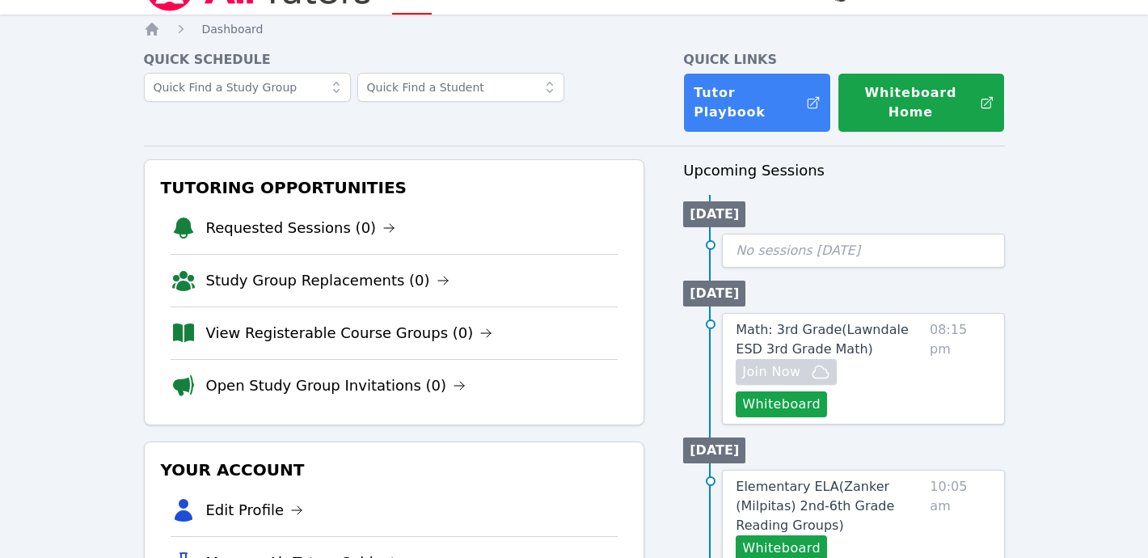
scroll to position [17, 0]
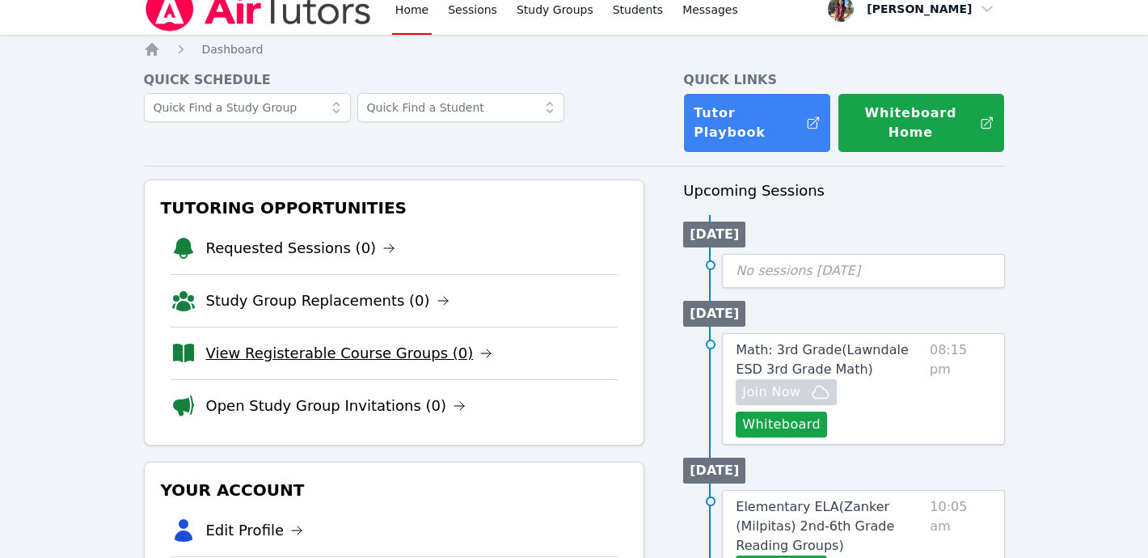
click at [383, 342] on link "View Registerable Course Groups (0)" at bounding box center [349, 353] width 287 height 23
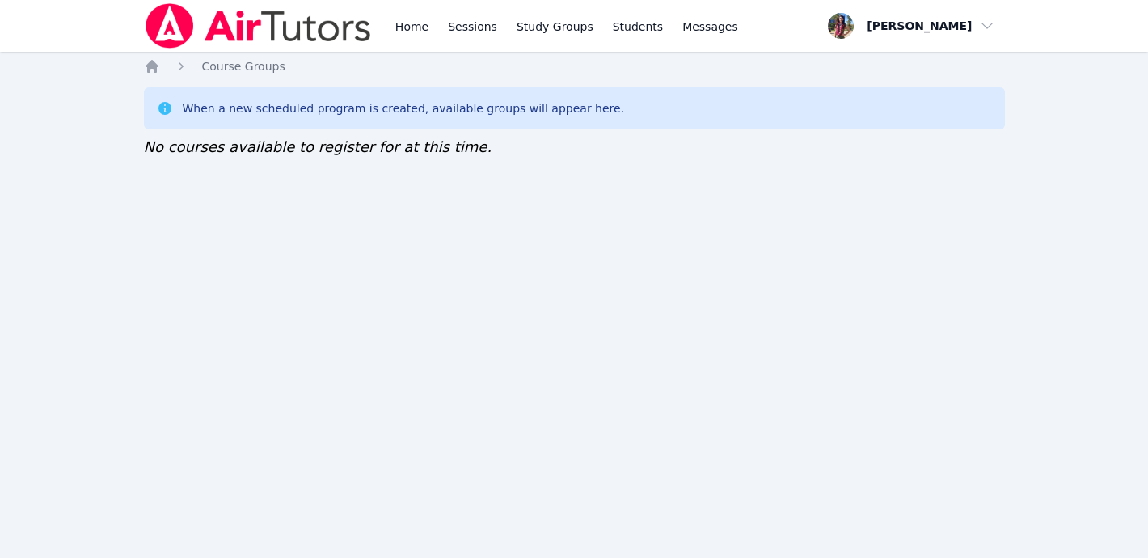
click at [253, 27] on img at bounding box center [258, 25] width 229 height 45
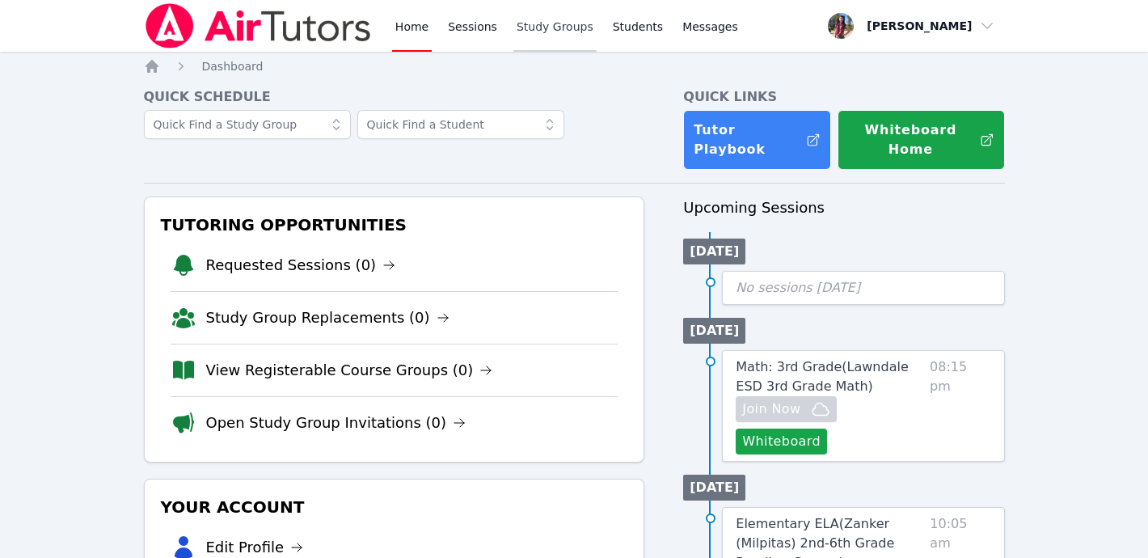
click at [534, 25] on link "Study Groups" at bounding box center [555, 26] width 83 height 52
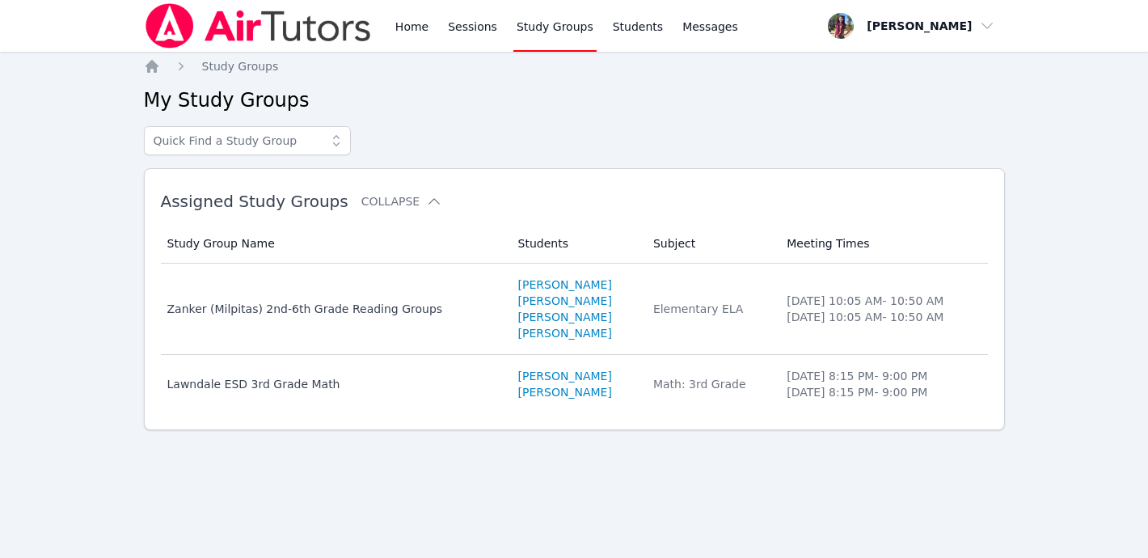
click at [307, 383] on div "Lawndale ESD 3rd Grade Math" at bounding box center [333, 384] width 332 height 16
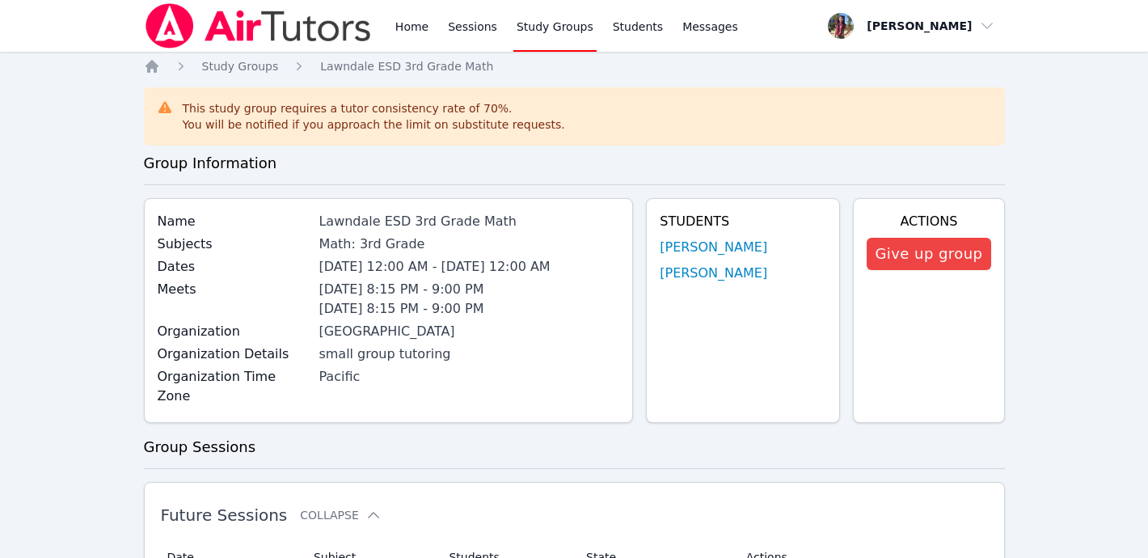
click at [209, 28] on img at bounding box center [258, 25] width 229 height 45
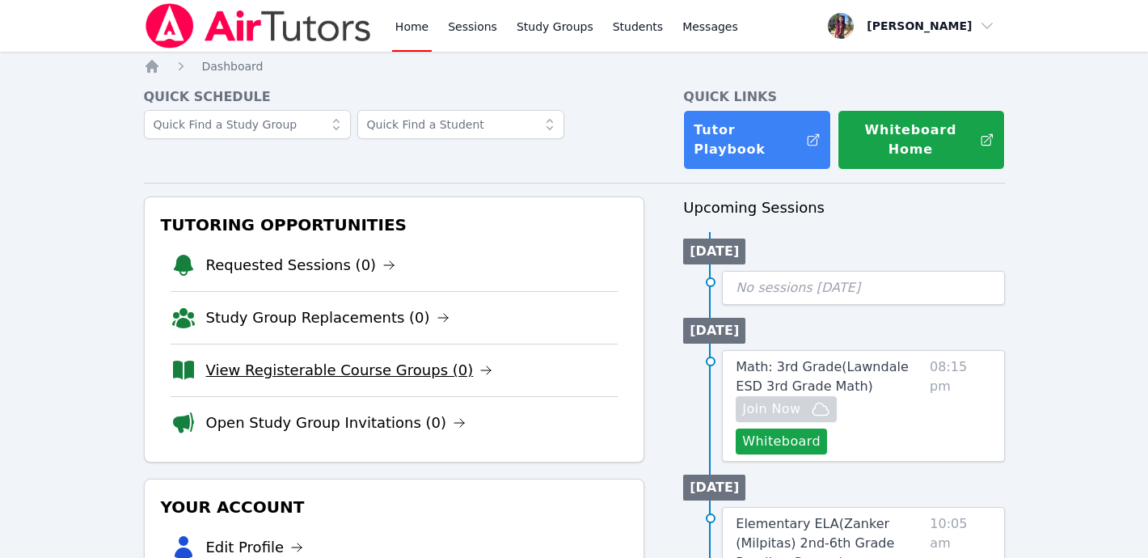
click at [248, 359] on link "View Registerable Course Groups (0)" at bounding box center [349, 370] width 287 height 23
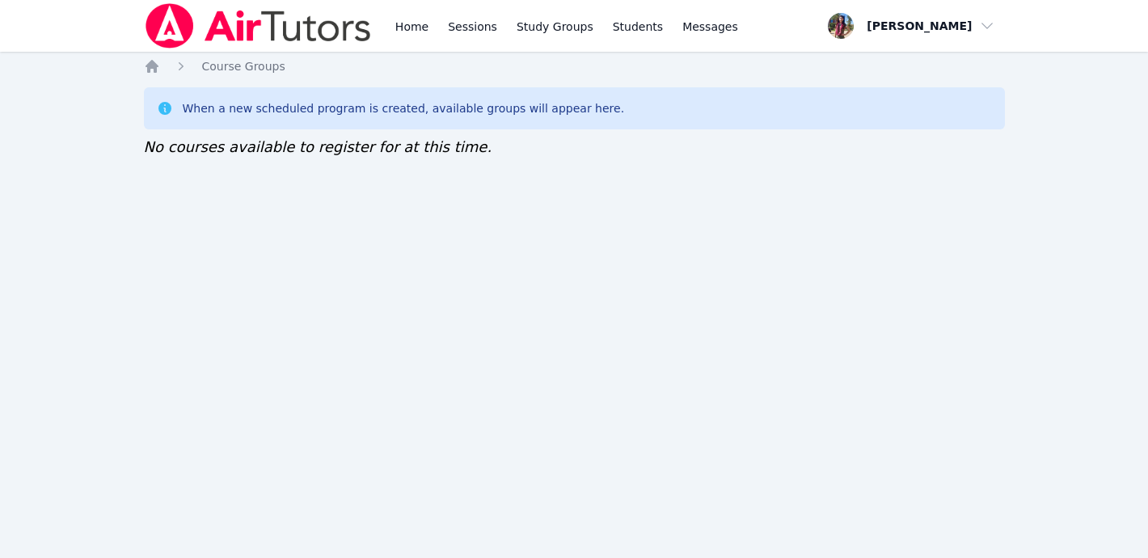
click at [191, 24] on img at bounding box center [258, 25] width 229 height 45
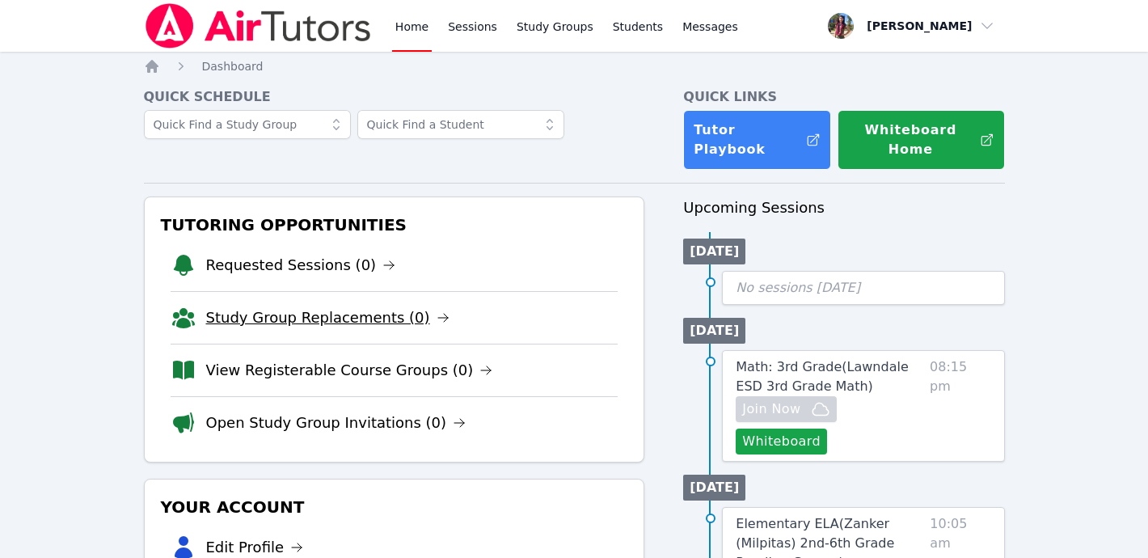
click at [395, 307] on link "Study Group Replacements (0)" at bounding box center [327, 318] width 243 height 23
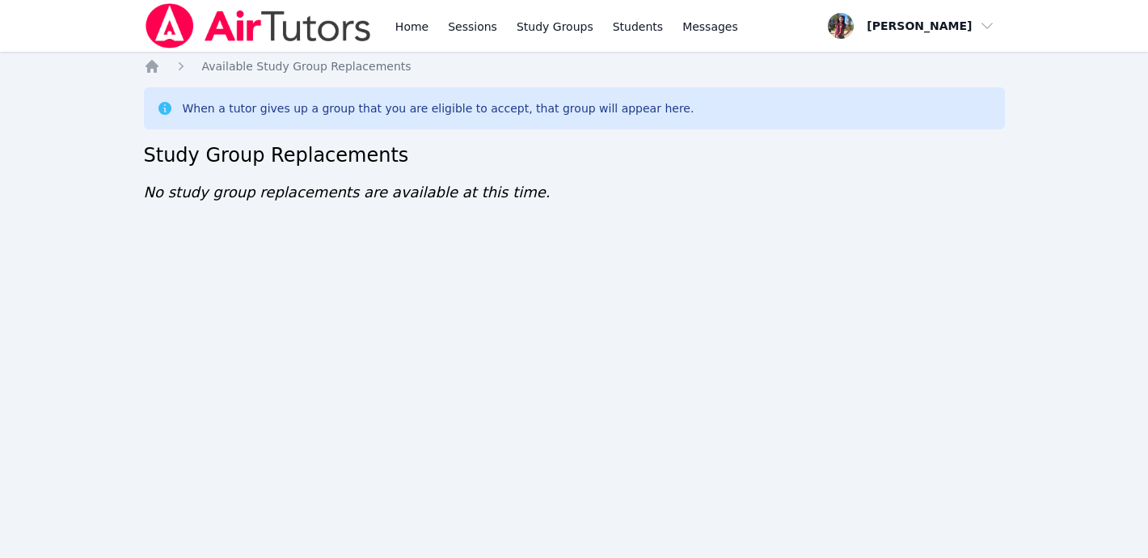
click at [264, 27] on img at bounding box center [258, 25] width 229 height 45
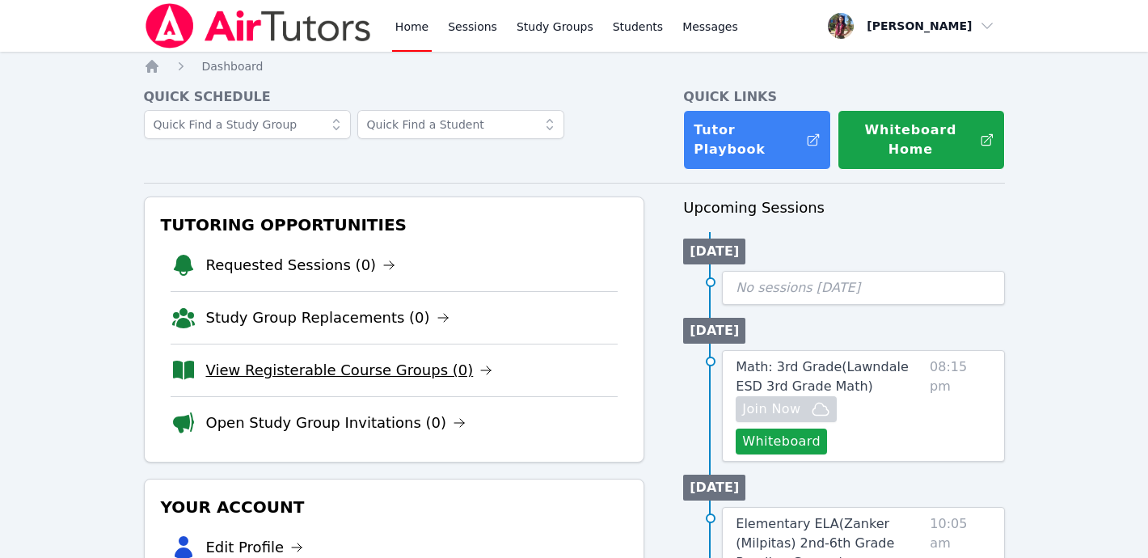
click at [312, 359] on link "View Registerable Course Groups (0)" at bounding box center [349, 370] width 287 height 23
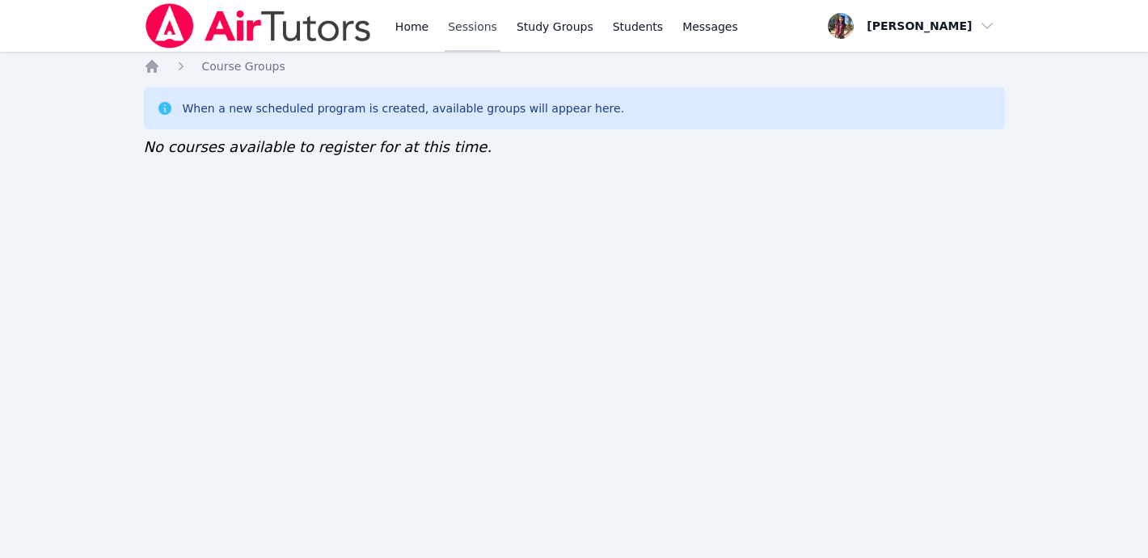
click at [472, 27] on link "Sessions" at bounding box center [473, 26] width 56 height 52
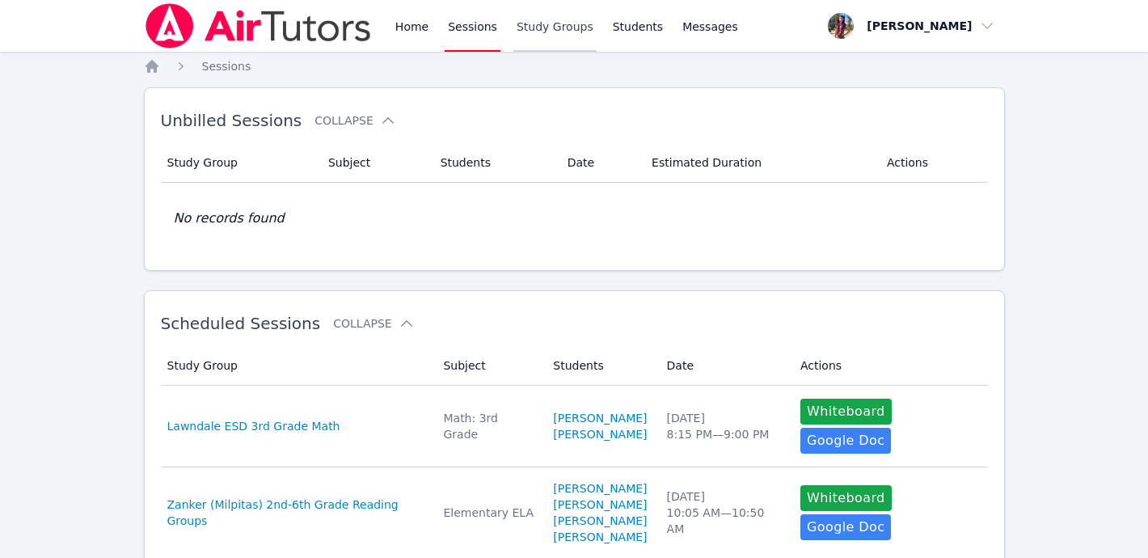
click at [531, 32] on link "Study Groups" at bounding box center [555, 26] width 83 height 52
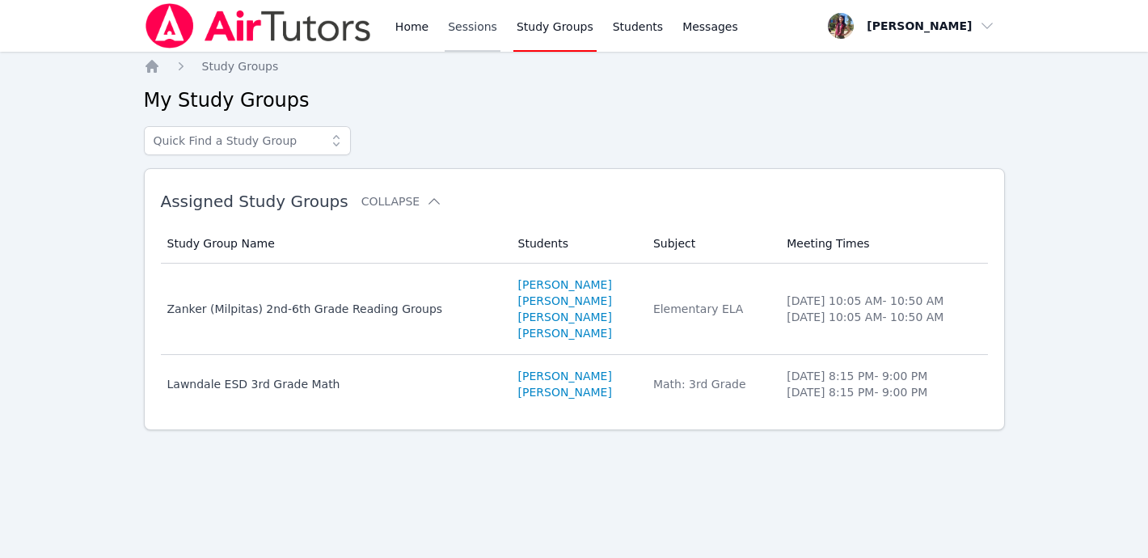
click at [472, 22] on link "Sessions" at bounding box center [473, 26] width 56 height 52
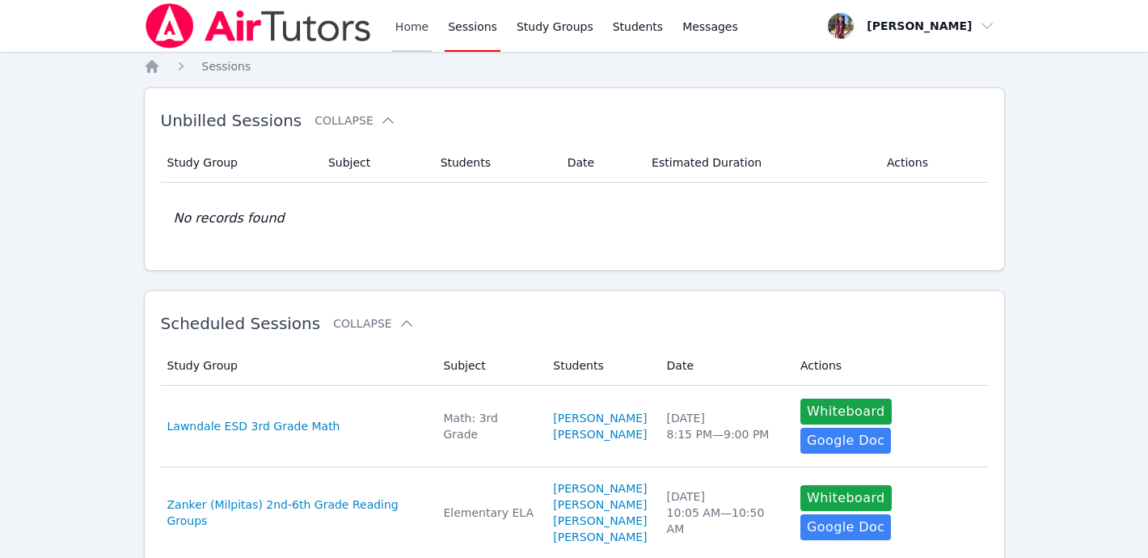
click at [415, 29] on link "Home" at bounding box center [412, 26] width 40 height 52
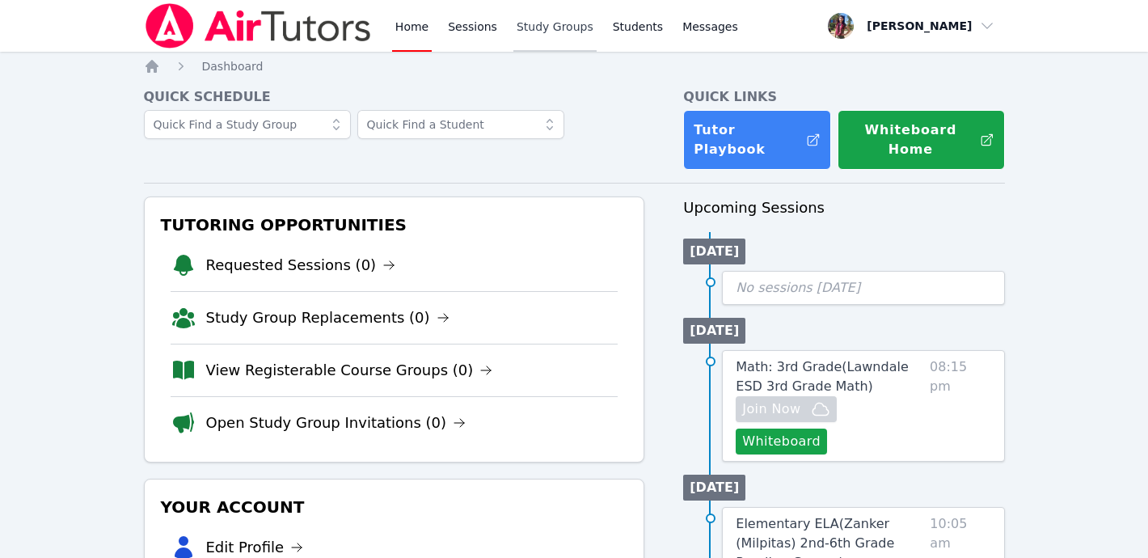
click at [543, 29] on link "Study Groups" at bounding box center [555, 26] width 83 height 52
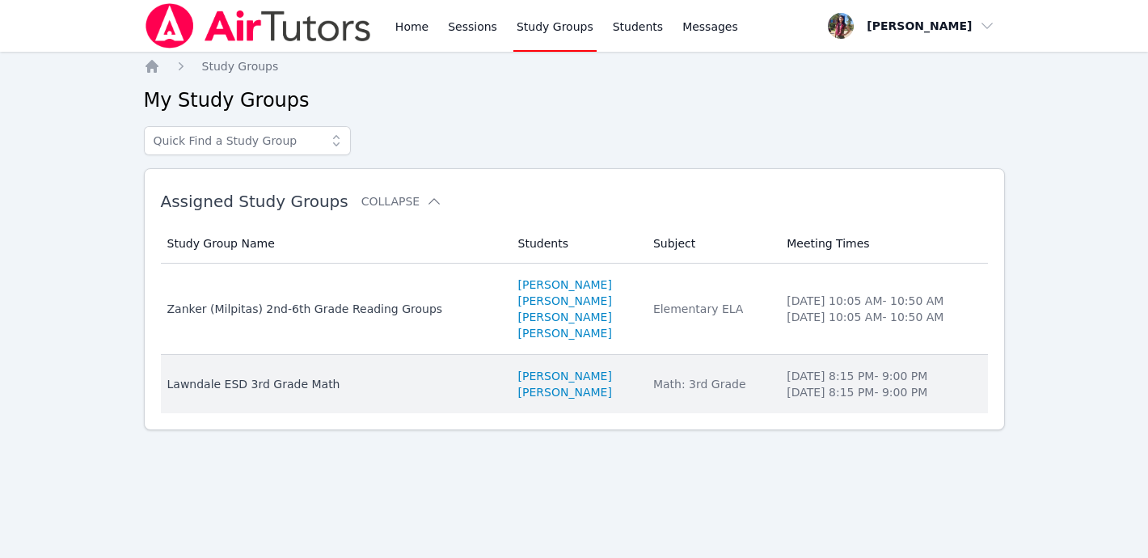
click at [305, 386] on div "Lawndale ESD 3rd Grade Math" at bounding box center [333, 384] width 332 height 16
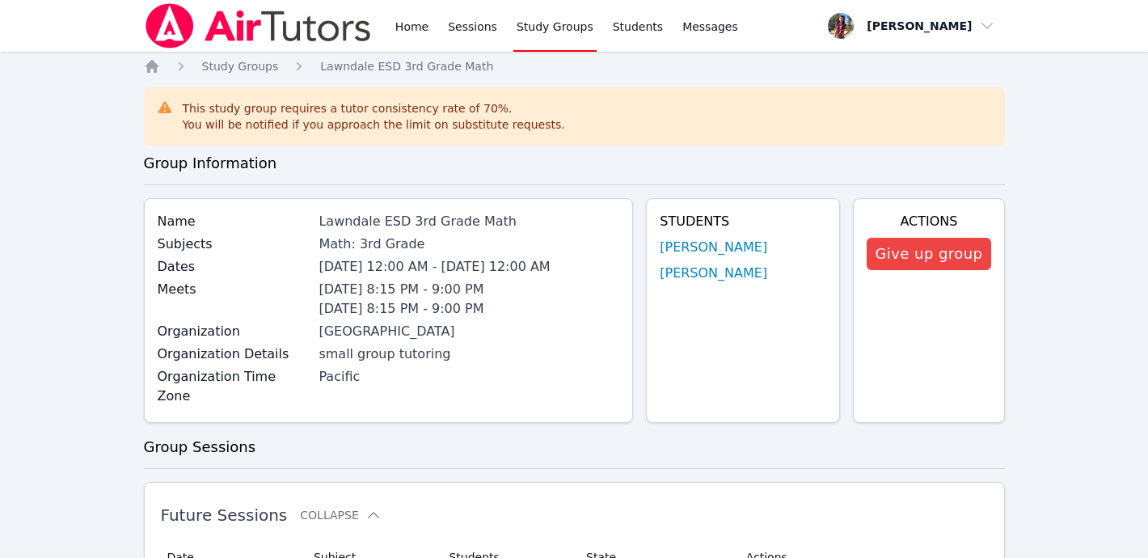
click at [240, 21] on img at bounding box center [258, 25] width 229 height 45
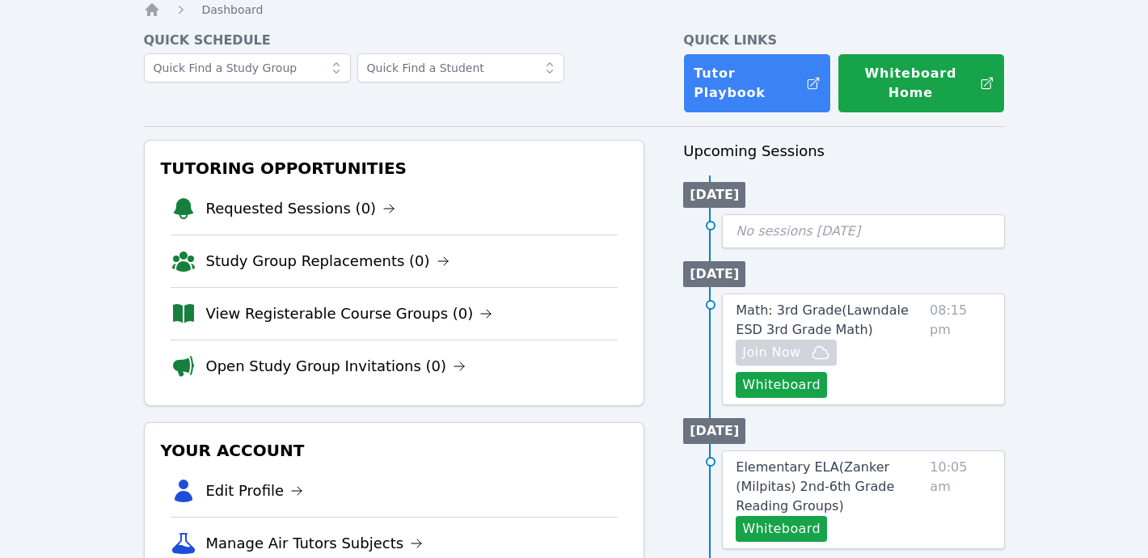
scroll to position [61, 0]
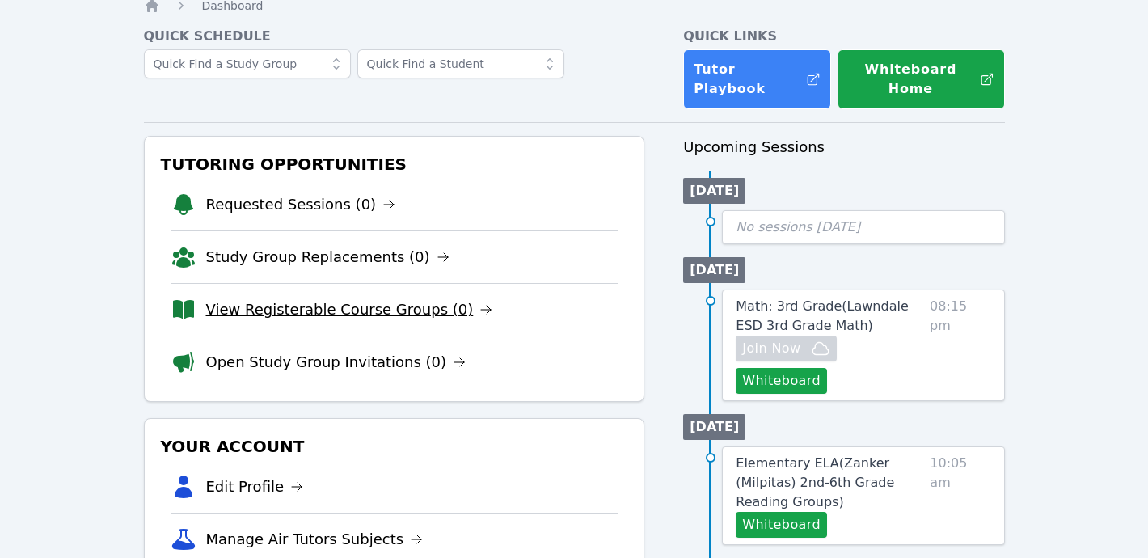
click at [387, 298] on link "View Registerable Course Groups (0)" at bounding box center [349, 309] width 287 height 23
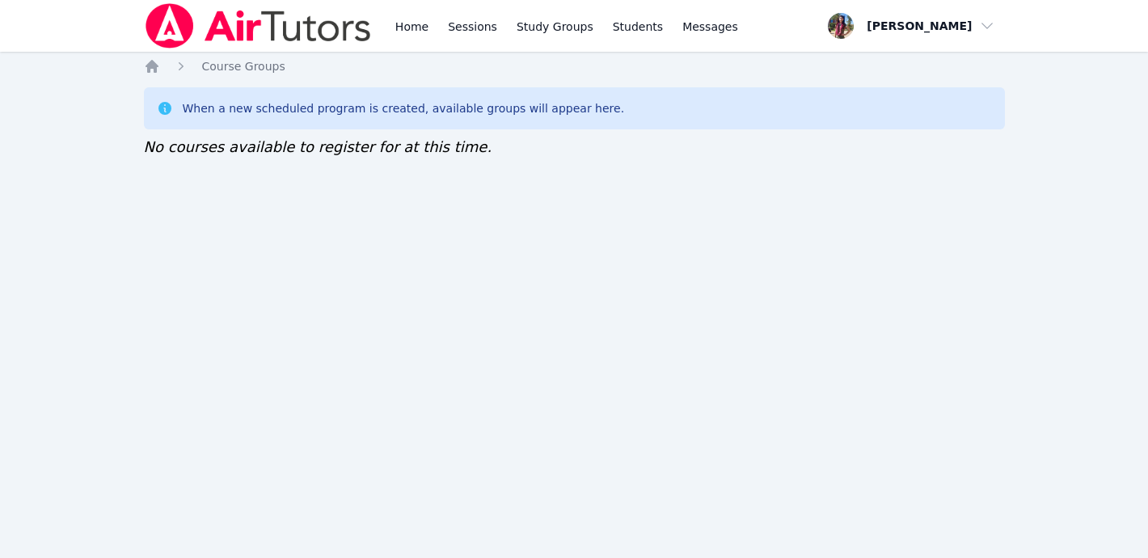
click at [269, 36] on img at bounding box center [258, 25] width 229 height 45
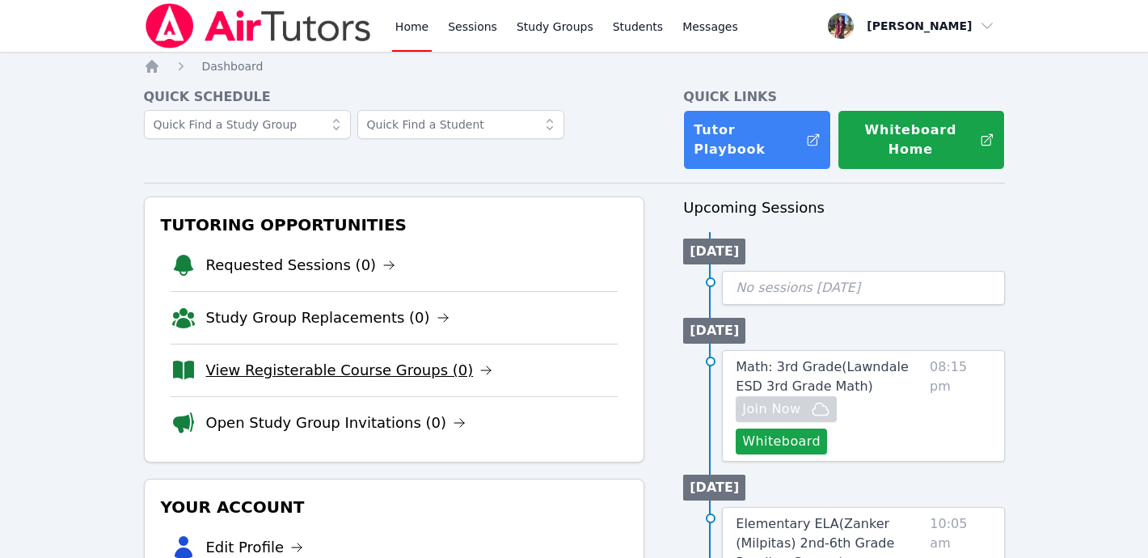
click at [328, 359] on link "View Registerable Course Groups (0)" at bounding box center [349, 370] width 287 height 23
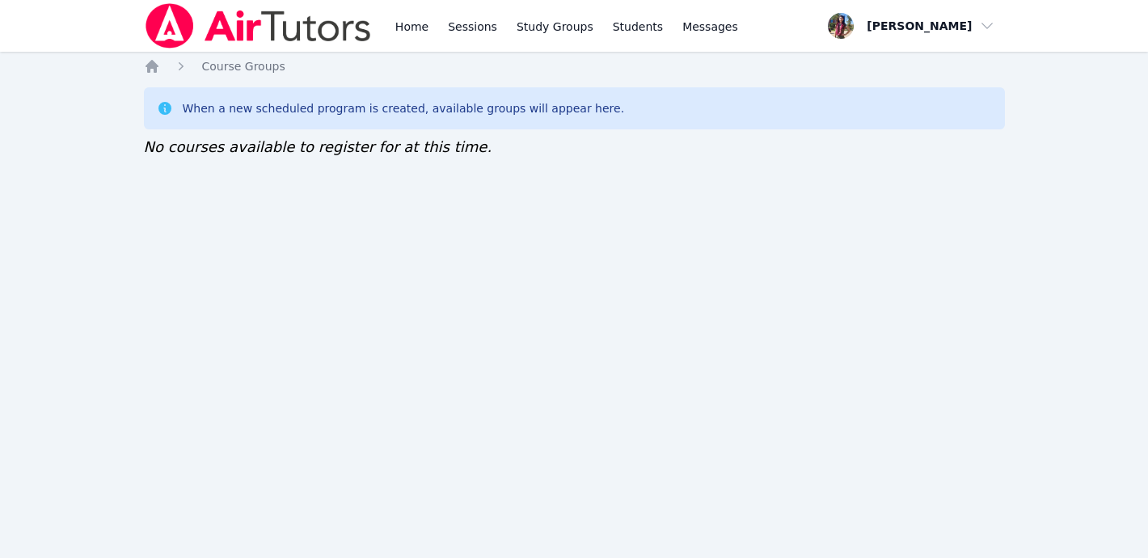
click at [258, 27] on img at bounding box center [258, 25] width 229 height 45
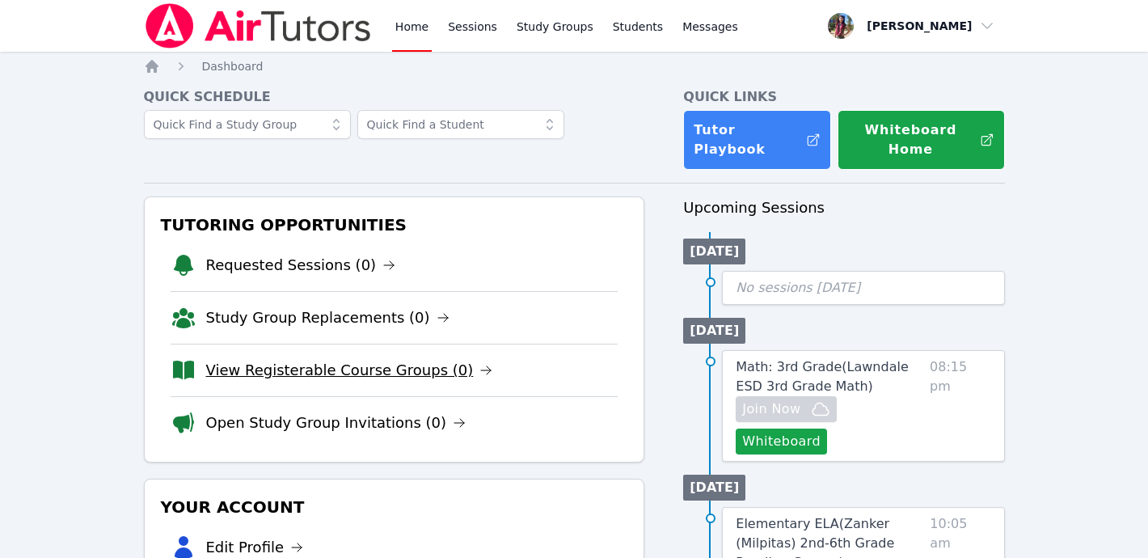
click at [444, 359] on link "View Registerable Course Groups (0)" at bounding box center [349, 370] width 287 height 23
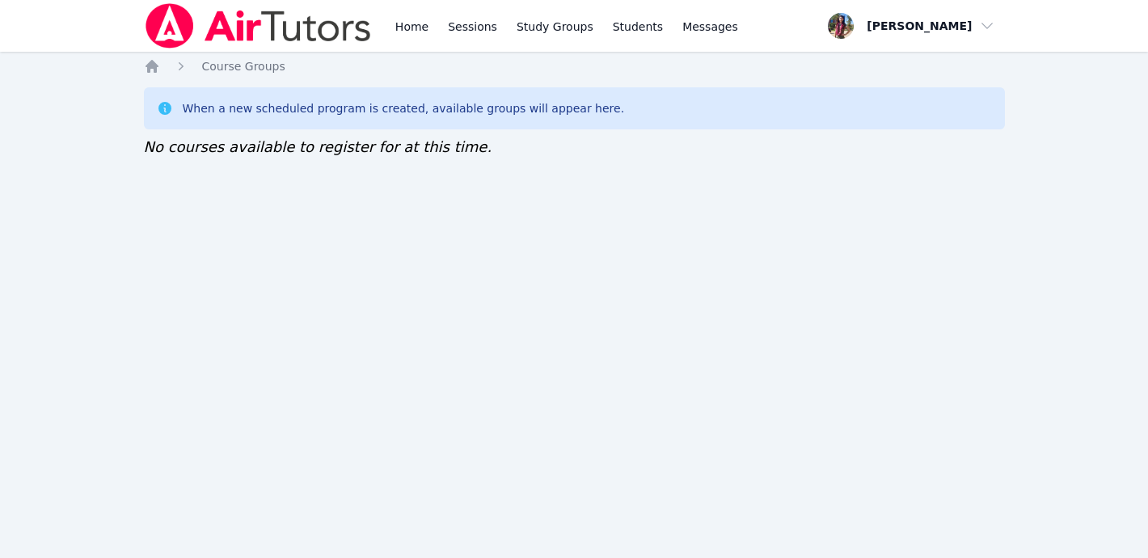
click at [268, 38] on img at bounding box center [258, 25] width 229 height 45
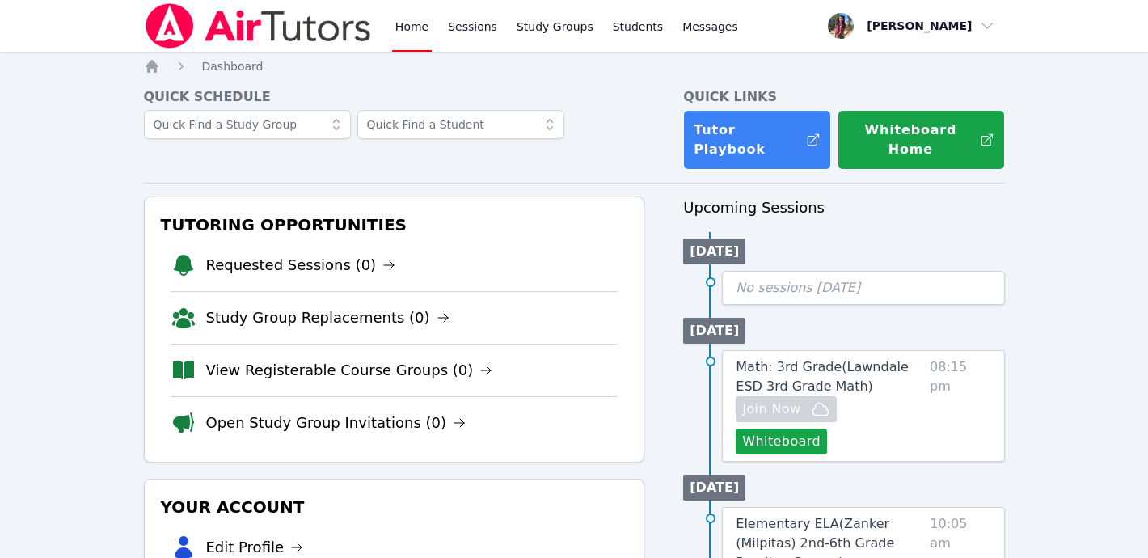
click at [268, 38] on img at bounding box center [258, 25] width 229 height 45
click at [317, 359] on link "View Registerable Course Groups (0)" at bounding box center [349, 370] width 287 height 23
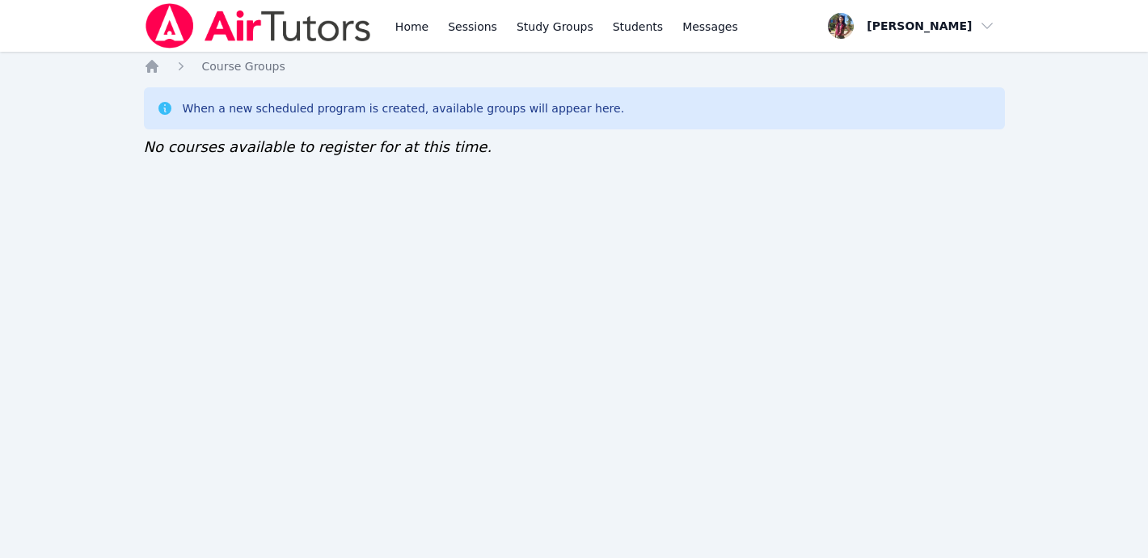
click at [271, 35] on img at bounding box center [258, 25] width 229 height 45
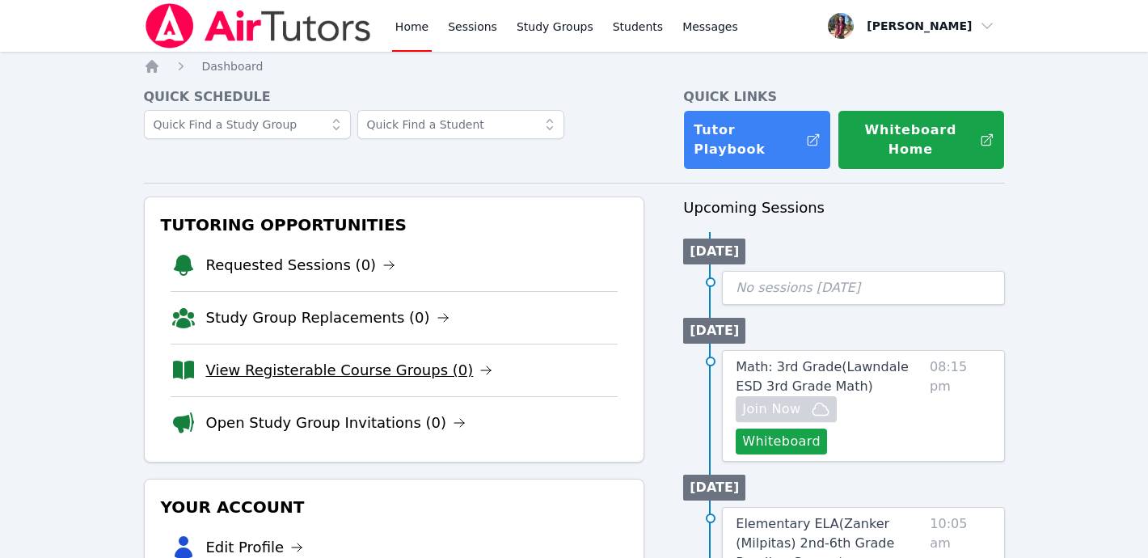
click at [336, 359] on link "View Registerable Course Groups (0)" at bounding box center [349, 370] width 287 height 23
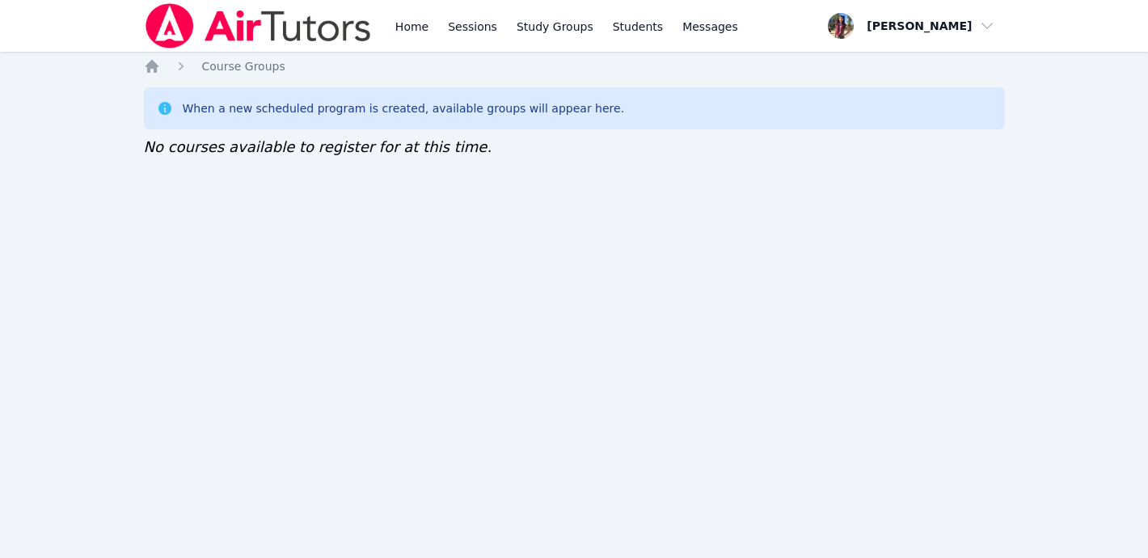
click at [273, 40] on img at bounding box center [258, 25] width 229 height 45
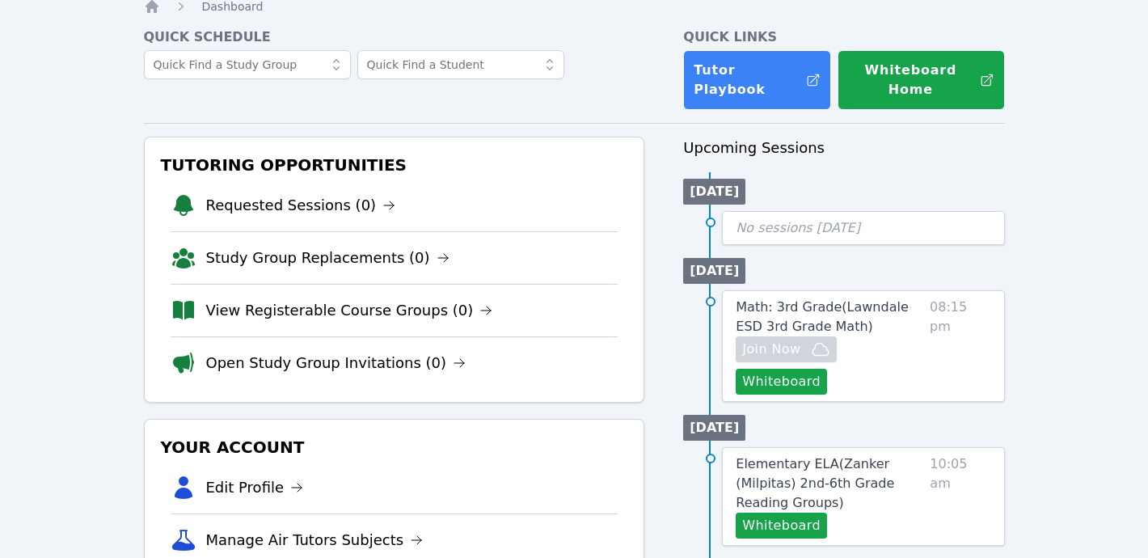
scroll to position [61, 0]
click at [405, 298] on link "View Registerable Course Groups (0)" at bounding box center [349, 309] width 287 height 23
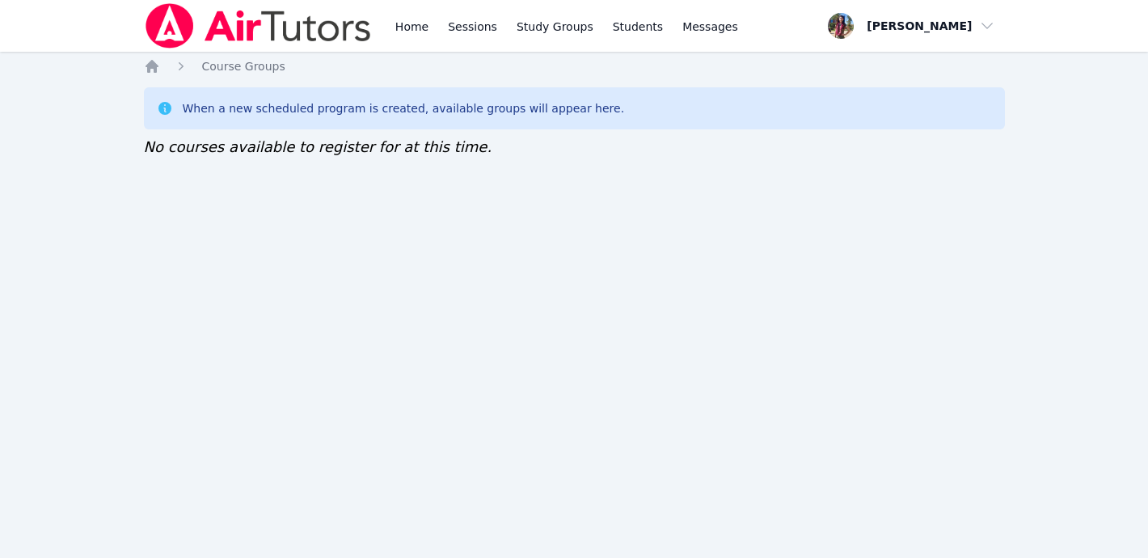
click at [284, 43] on img at bounding box center [258, 25] width 229 height 45
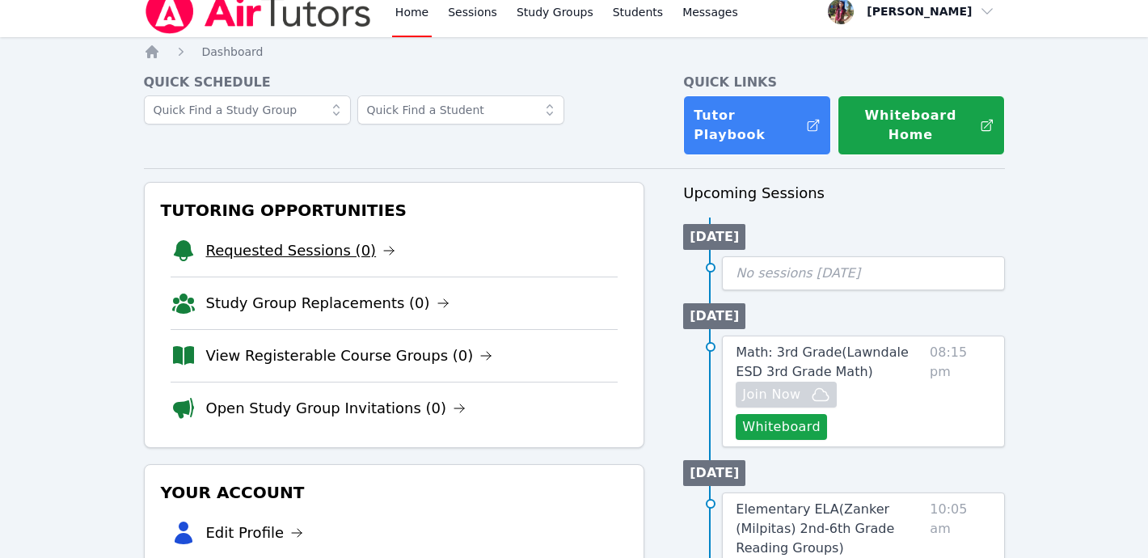
scroll to position [16, 0]
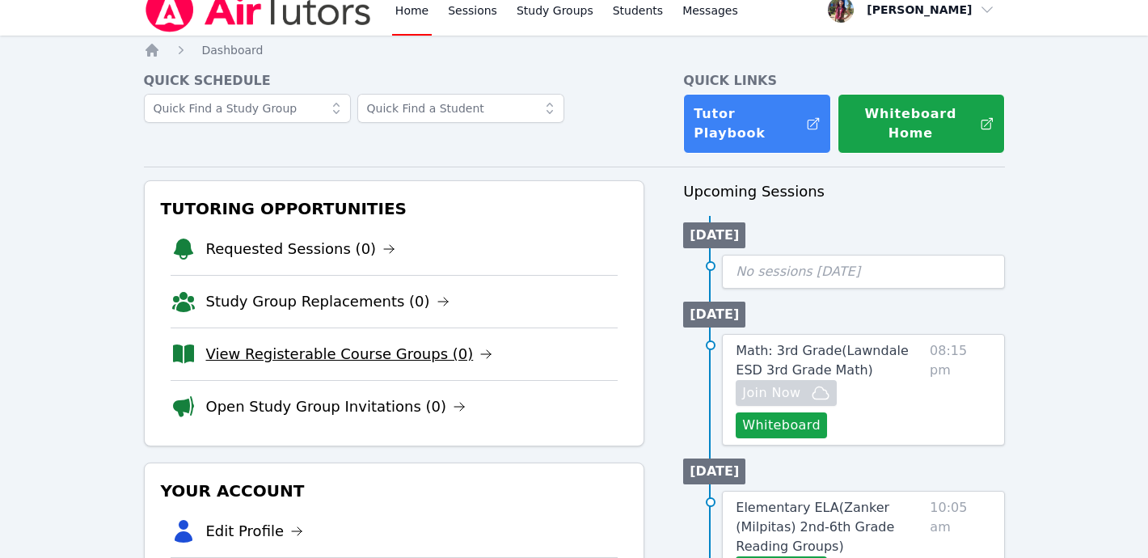
click at [401, 343] on link "View Registerable Course Groups (0)" at bounding box center [349, 354] width 287 height 23
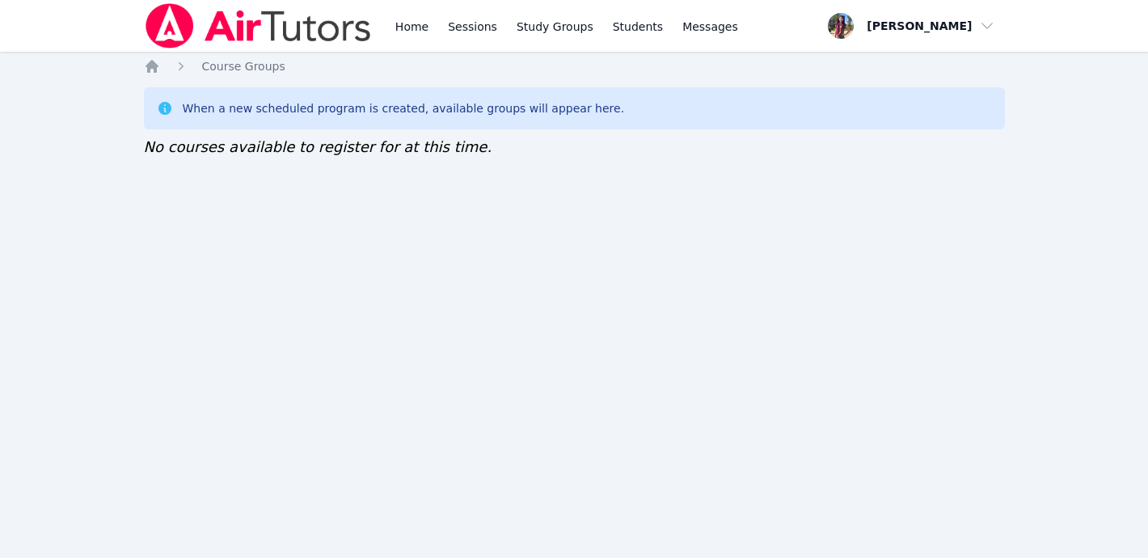
click at [277, 23] on img at bounding box center [258, 25] width 229 height 45
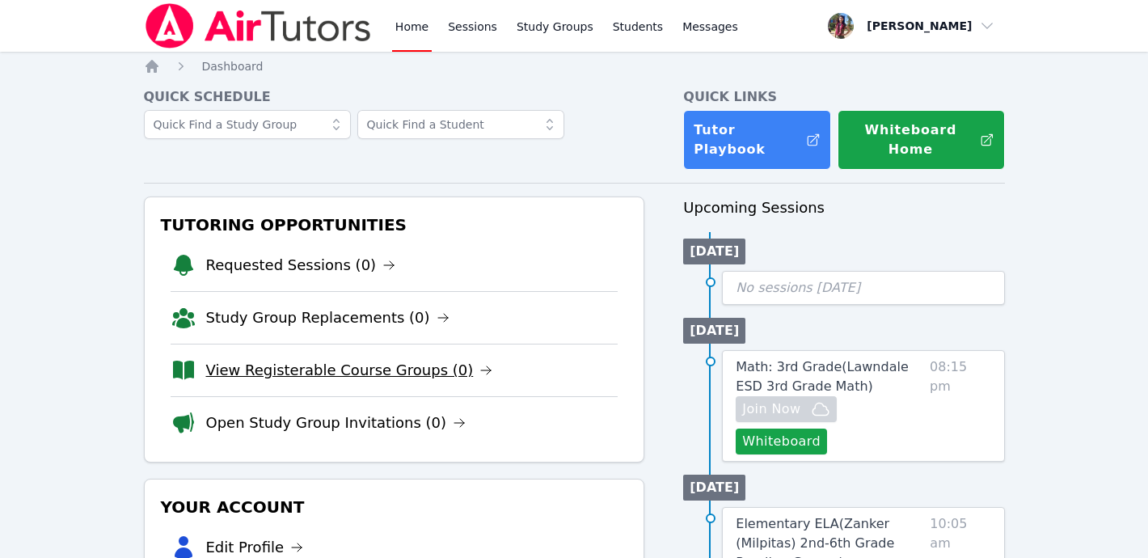
click at [357, 359] on link "View Registerable Course Groups (0)" at bounding box center [349, 370] width 287 height 23
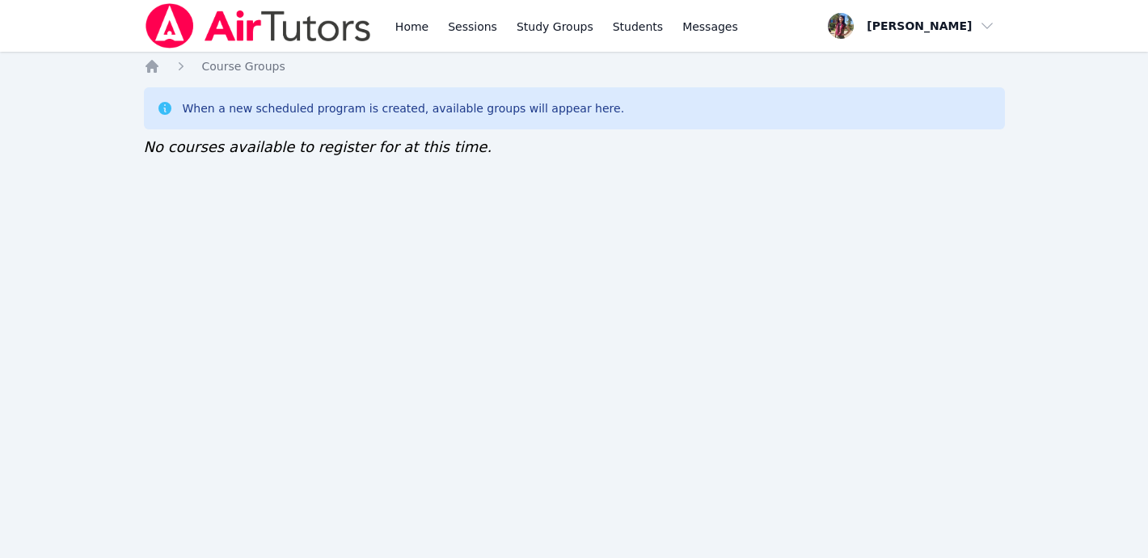
click at [235, 32] on img at bounding box center [258, 25] width 229 height 45
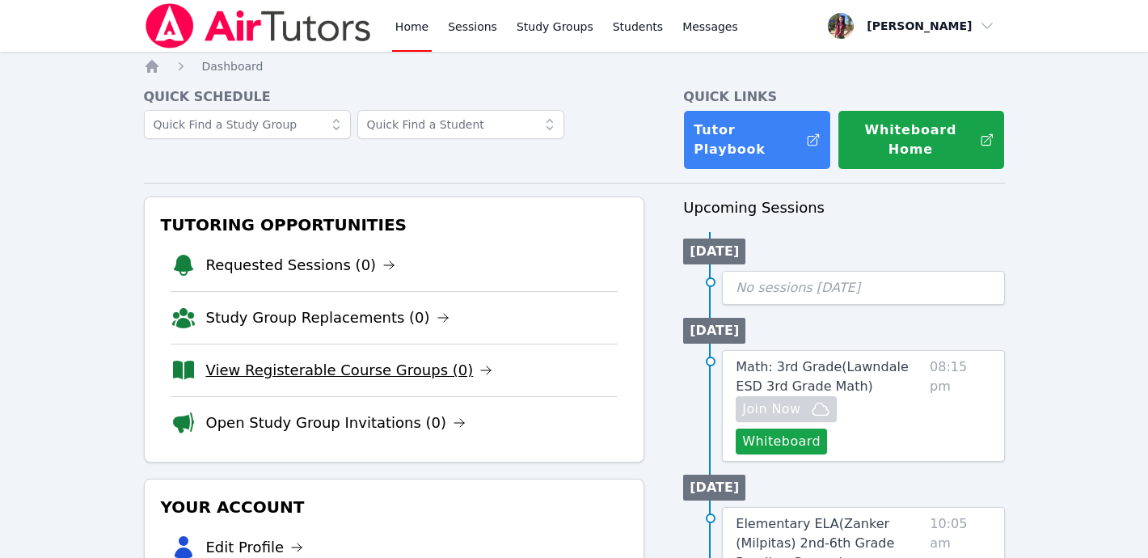
click at [320, 359] on link "View Registerable Course Groups (0)" at bounding box center [349, 370] width 287 height 23
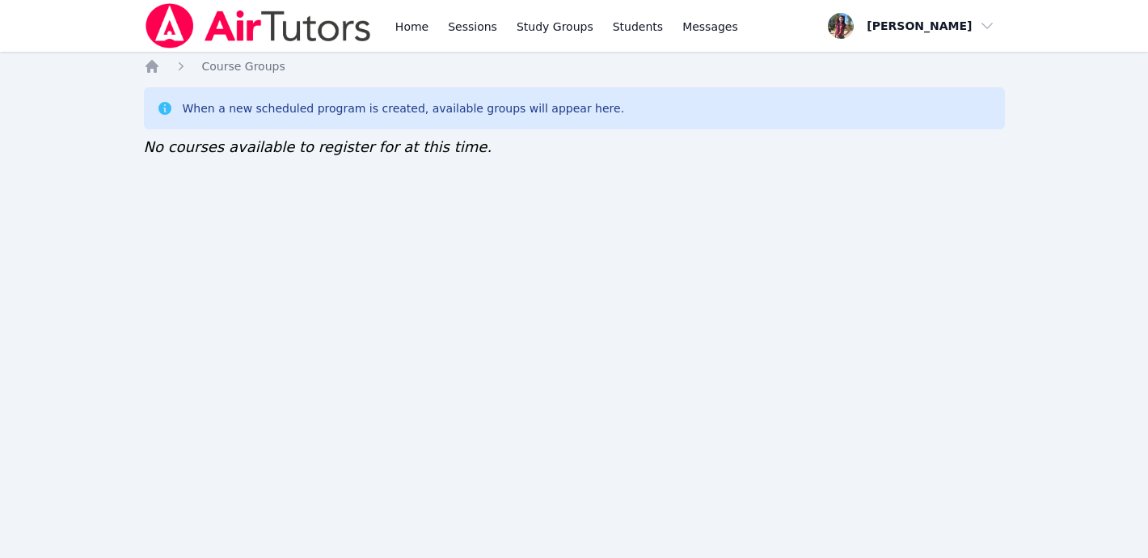
click at [276, 17] on img at bounding box center [258, 25] width 229 height 45
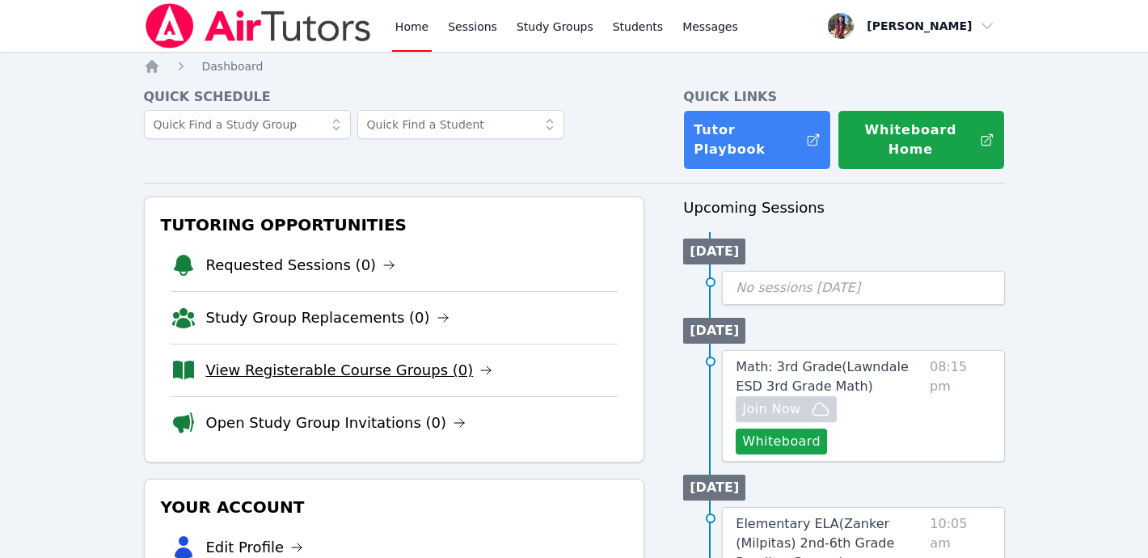
click at [362, 359] on link "View Registerable Course Groups (0)" at bounding box center [349, 370] width 287 height 23
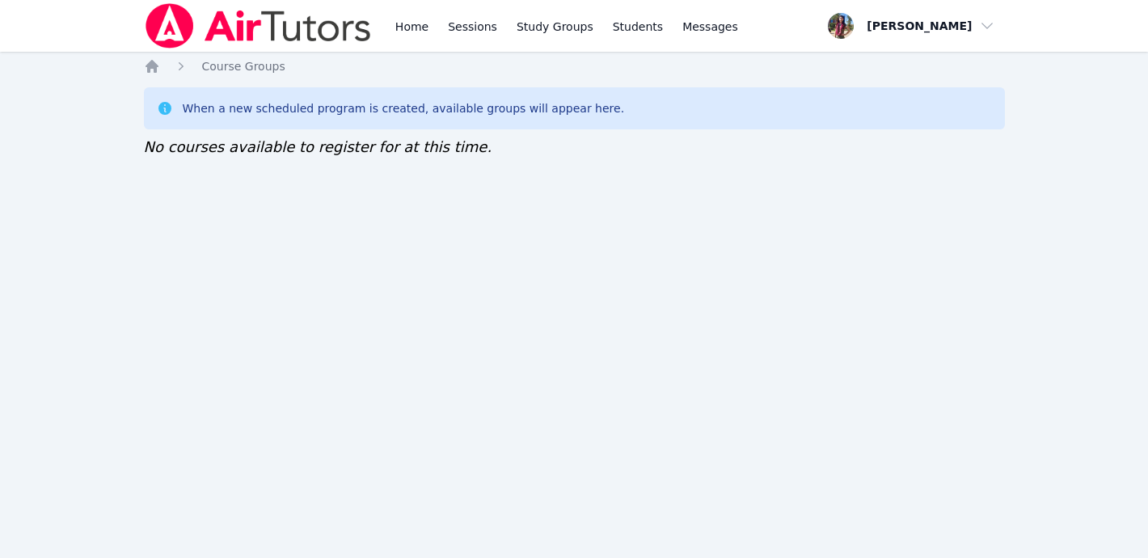
click at [288, 40] on img at bounding box center [258, 25] width 229 height 45
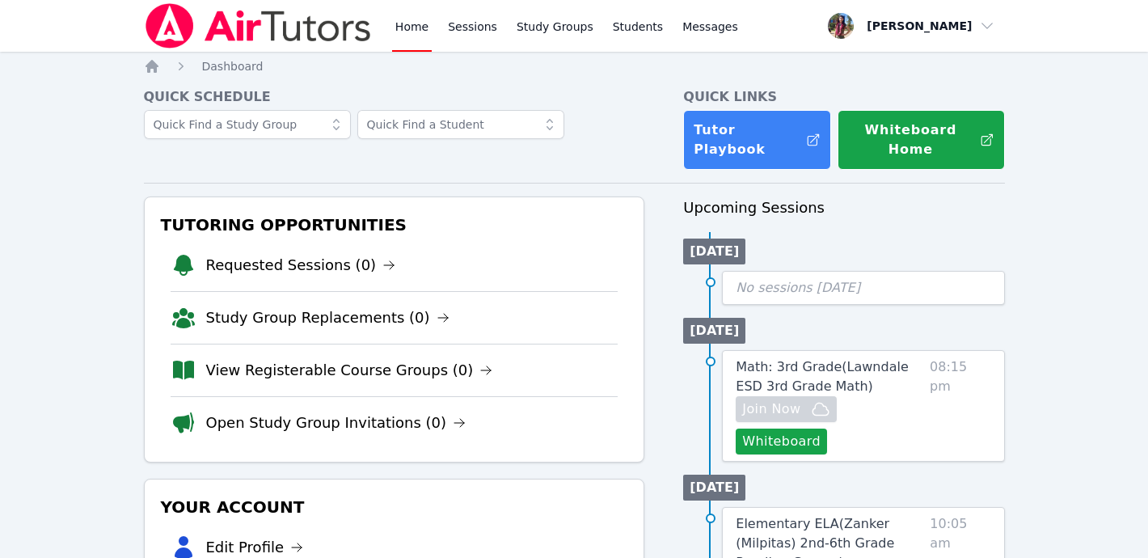
click at [328, 366] on li "View Registerable Course Groups (0)" at bounding box center [395, 370] width 448 height 53
click at [328, 359] on link "View Registerable Course Groups (0)" at bounding box center [349, 370] width 287 height 23
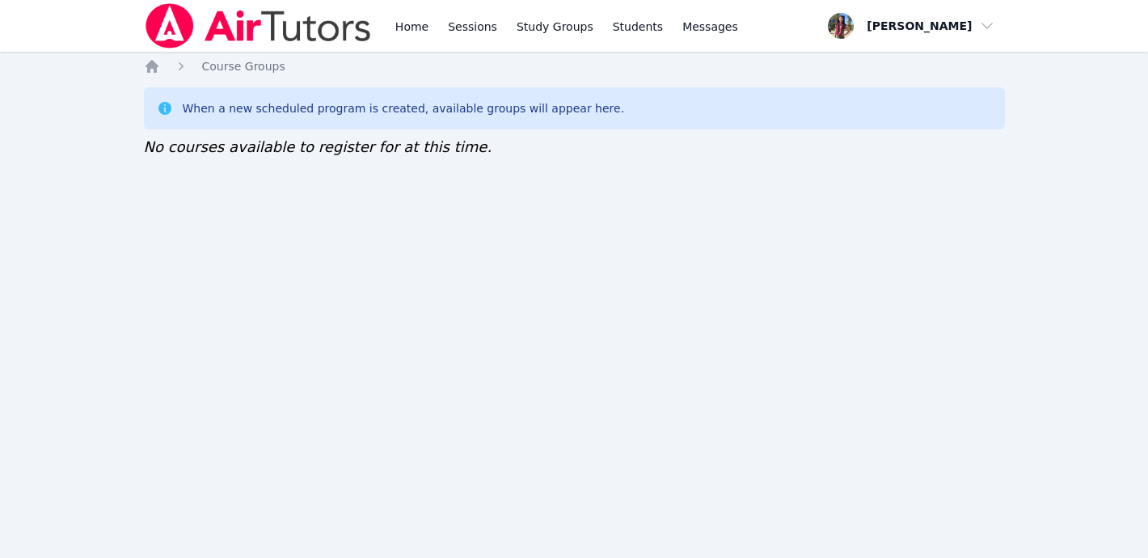
click at [300, 36] on img at bounding box center [258, 25] width 229 height 45
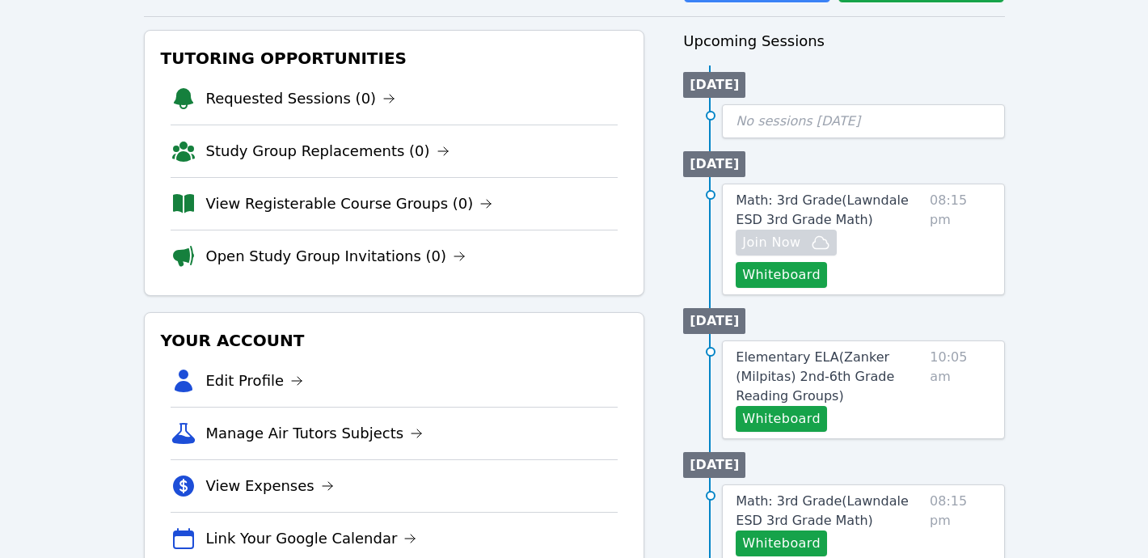
scroll to position [176, 0]
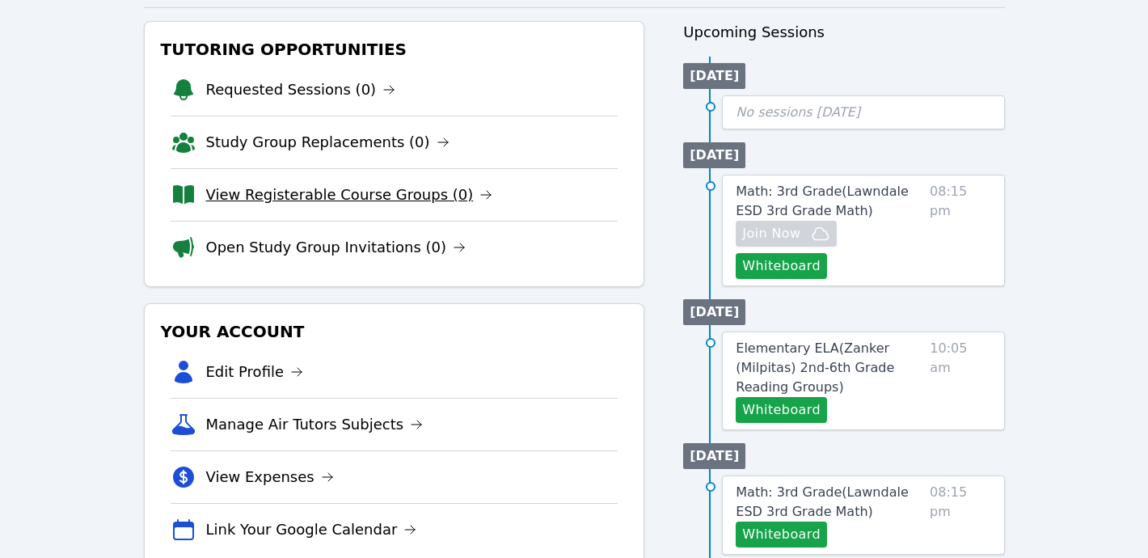
click at [383, 184] on link "View Registerable Course Groups (0)" at bounding box center [349, 195] width 287 height 23
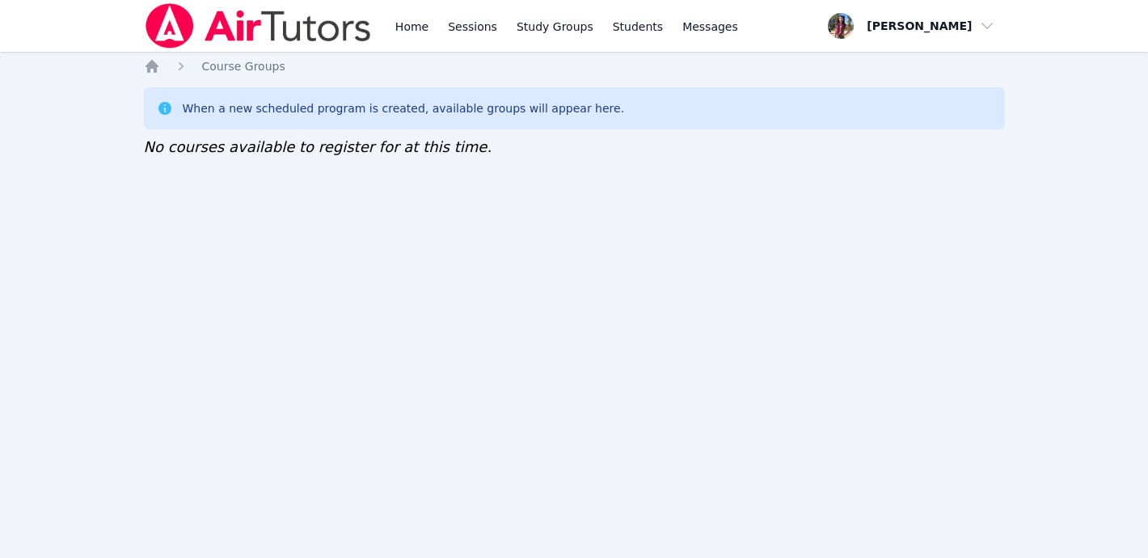
click at [284, 30] on img at bounding box center [258, 25] width 229 height 45
